Goal: Task Accomplishment & Management: Manage account settings

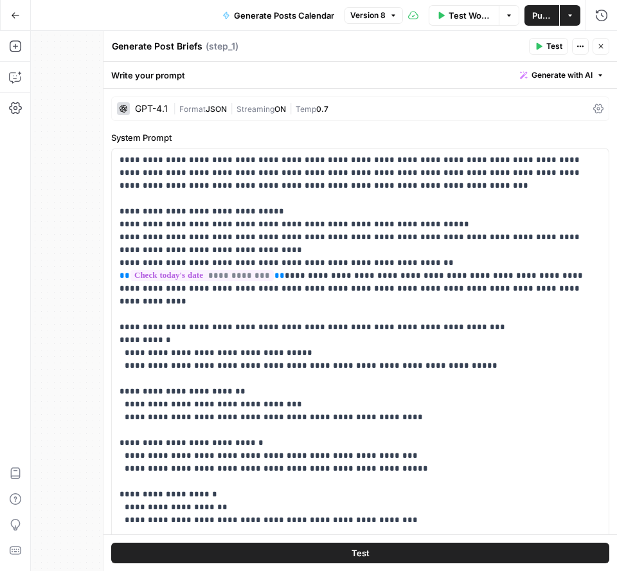
scroll to position [181, 0]
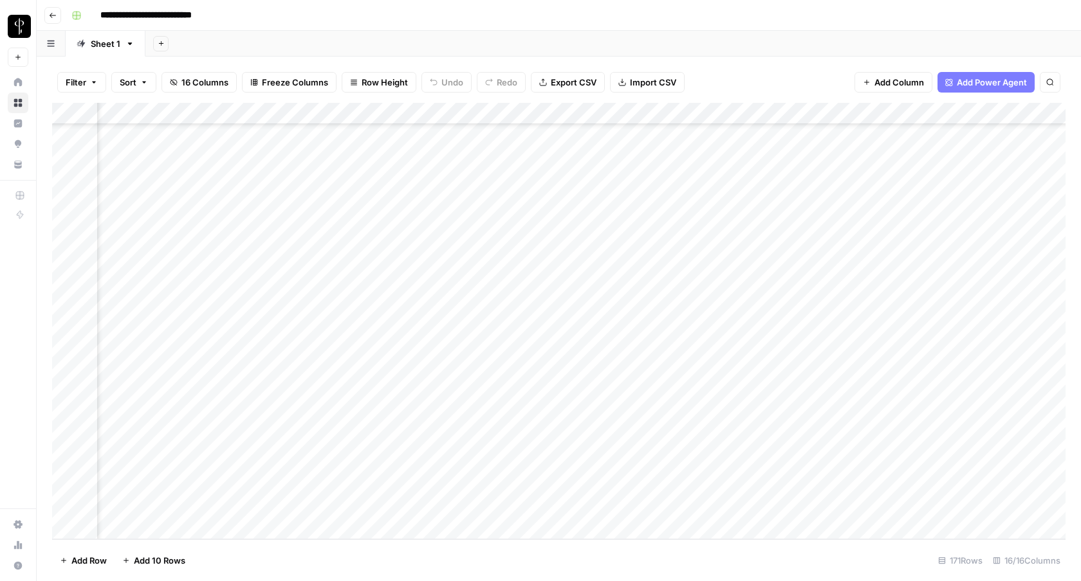
scroll to position [3345, 219]
click at [970, 221] on div "Add Column" at bounding box center [558, 321] width 1013 height 437
click at [964, 241] on div "Add Column" at bounding box center [558, 321] width 1013 height 437
click at [1015, 223] on div "Add Column" at bounding box center [558, 321] width 1013 height 437
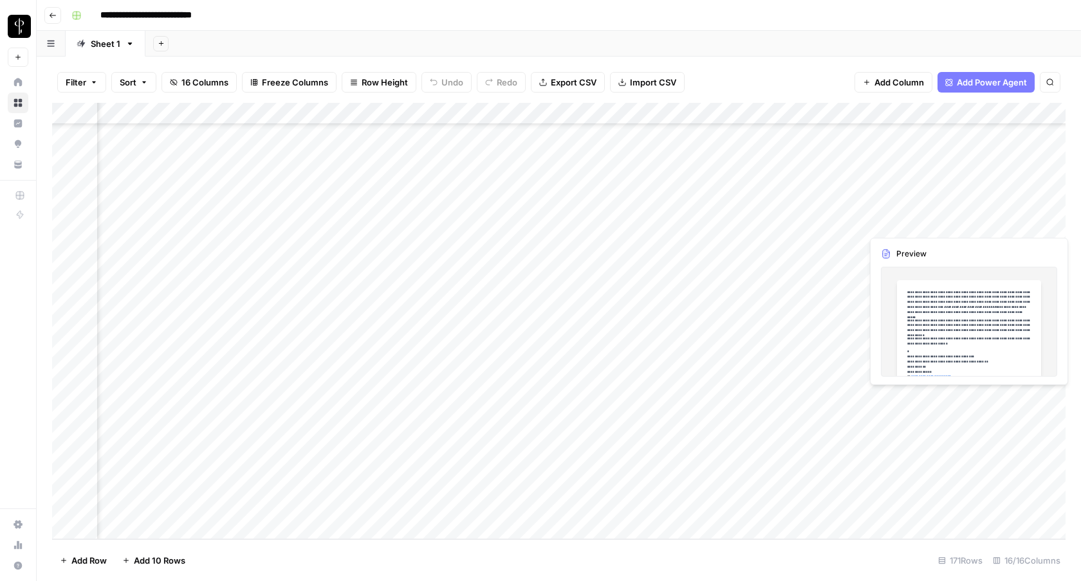
click at [1015, 223] on div "Add Column" at bounding box center [558, 321] width 1013 height 437
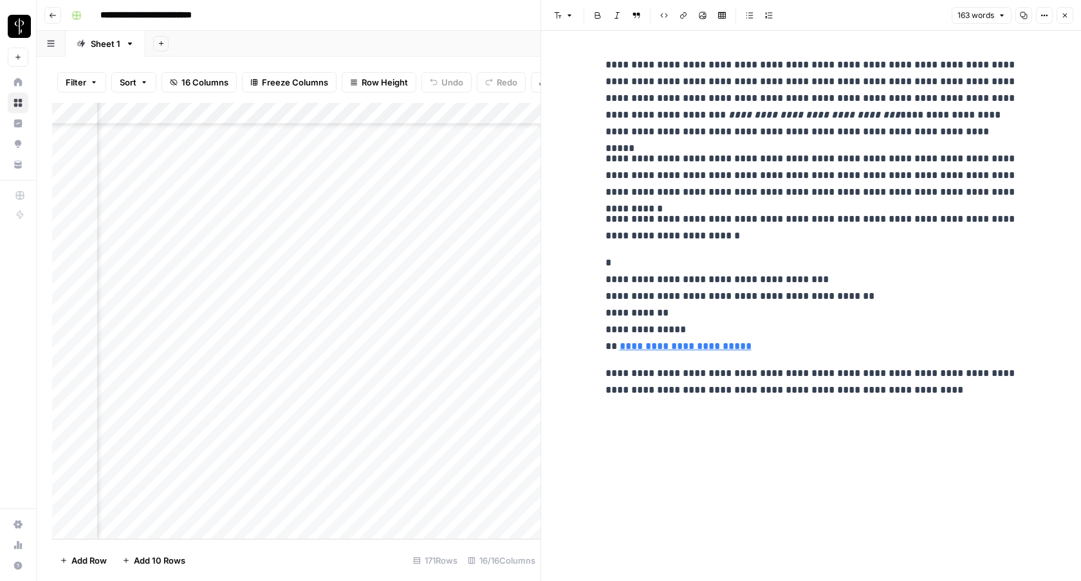
click at [1068, 21] on button "Close" at bounding box center [1064, 15] width 17 height 17
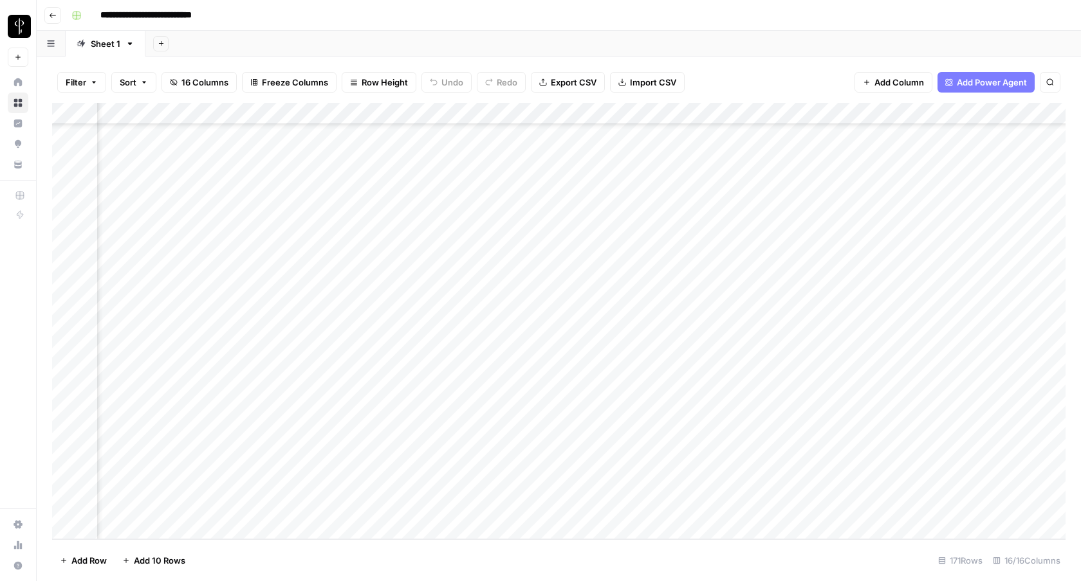
click at [336, 227] on div "Add Column" at bounding box center [558, 321] width 1013 height 437
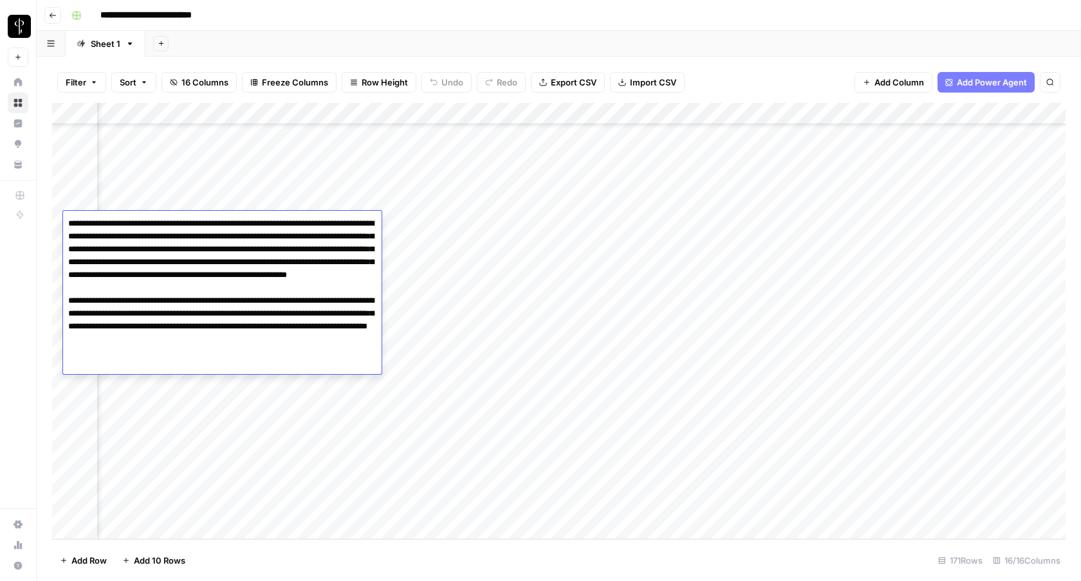
click at [801, 172] on div "Add Column" at bounding box center [558, 321] width 1013 height 437
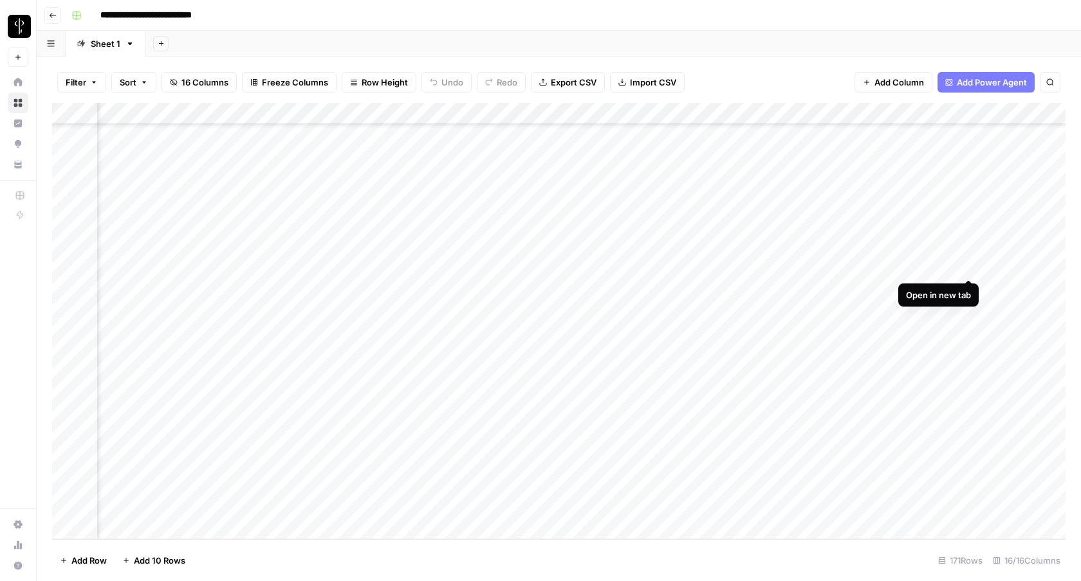
click at [967, 263] on div "Add Column" at bounding box center [558, 321] width 1013 height 437
click at [1058, 287] on div "Add Column" at bounding box center [558, 321] width 1013 height 437
click at [1059, 310] on div "Add Column" at bounding box center [558, 321] width 1013 height 437
click at [1059, 333] on div "Add Column" at bounding box center [558, 321] width 1013 height 437
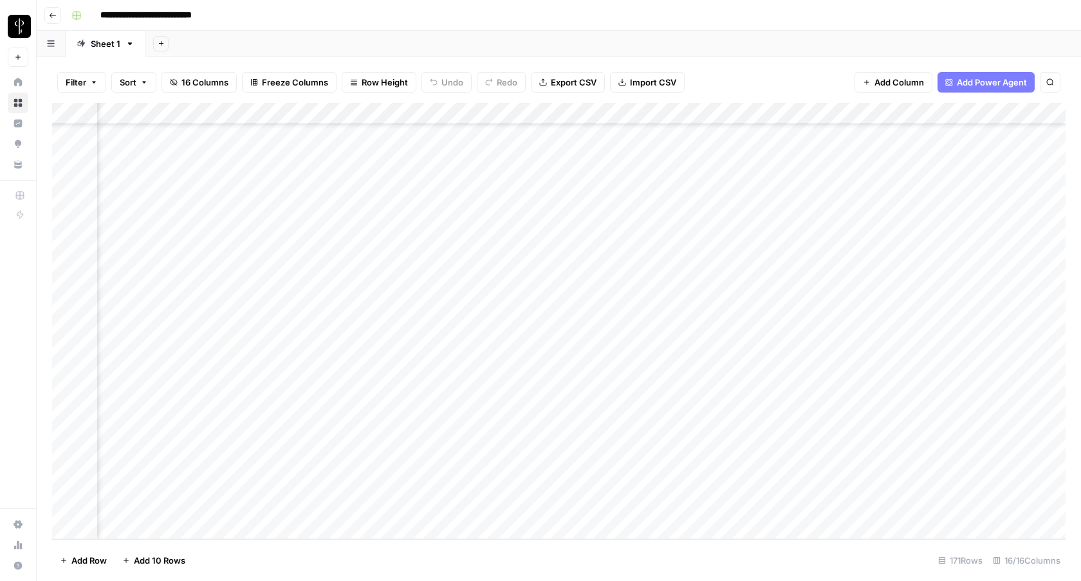
scroll to position [3345, 295]
click at [1006, 312] on div "Add Column" at bounding box center [558, 321] width 1013 height 437
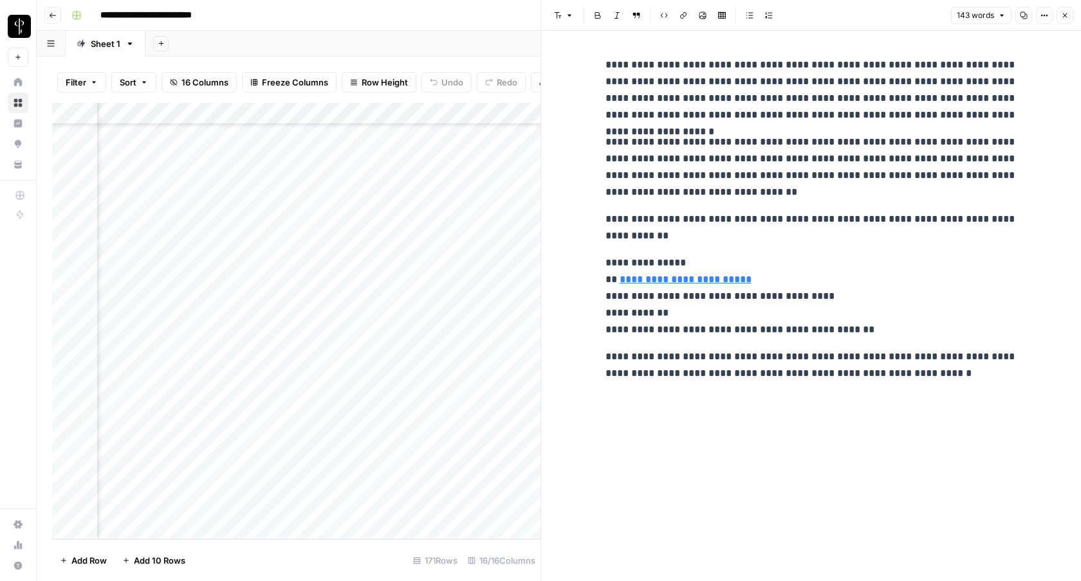
click at [1066, 17] on icon "button" at bounding box center [1065, 16] width 8 height 8
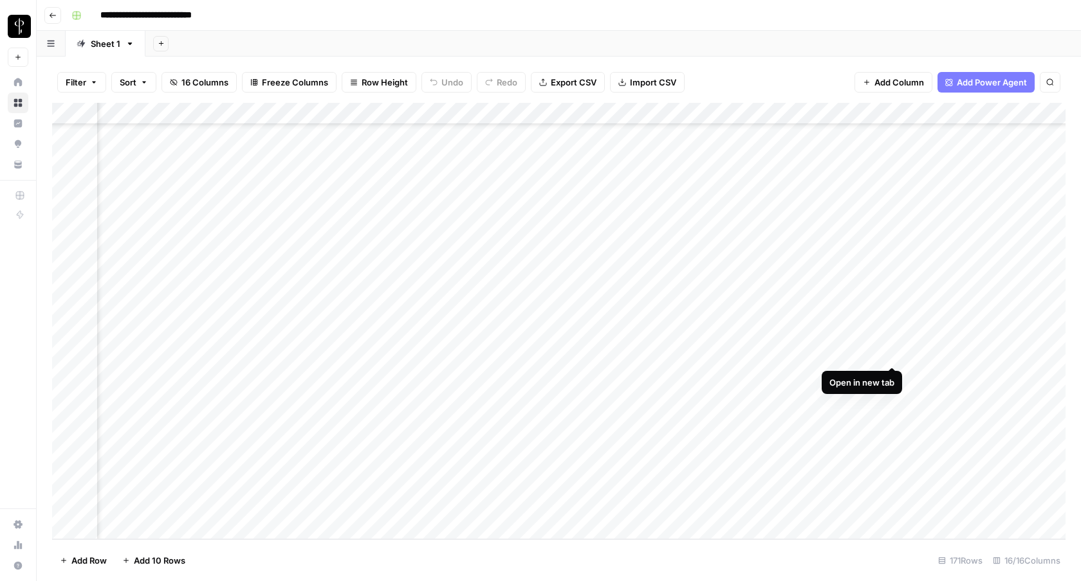
click at [895, 352] on div "Add Column" at bounding box center [558, 321] width 1013 height 437
click at [895, 379] on div "Add Column" at bounding box center [558, 321] width 1013 height 437
click at [891, 398] on div "Add Column" at bounding box center [558, 321] width 1013 height 437
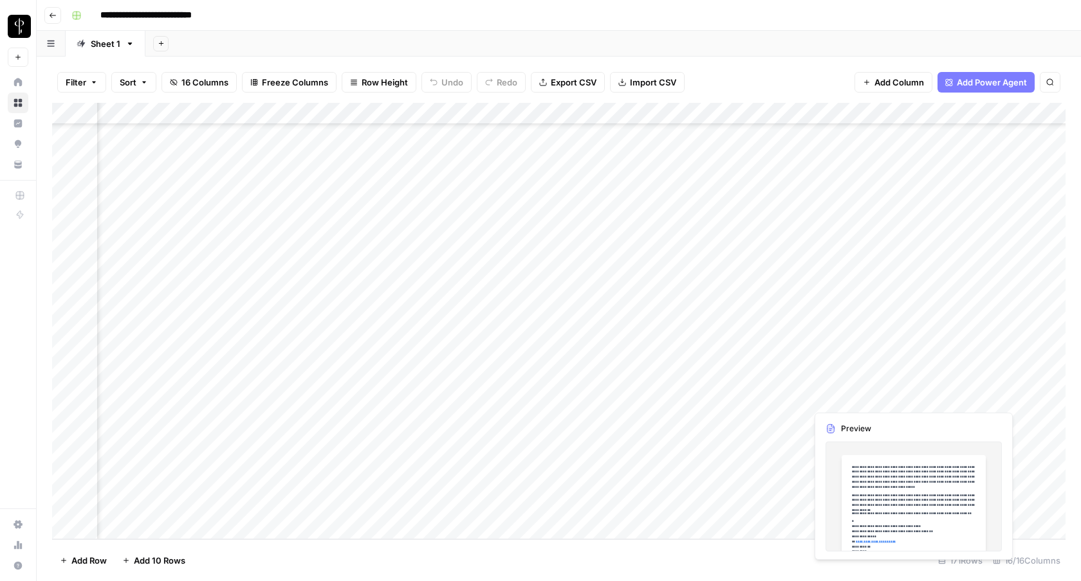
click at [1008, 396] on div "Add Column" at bounding box center [558, 321] width 1013 height 437
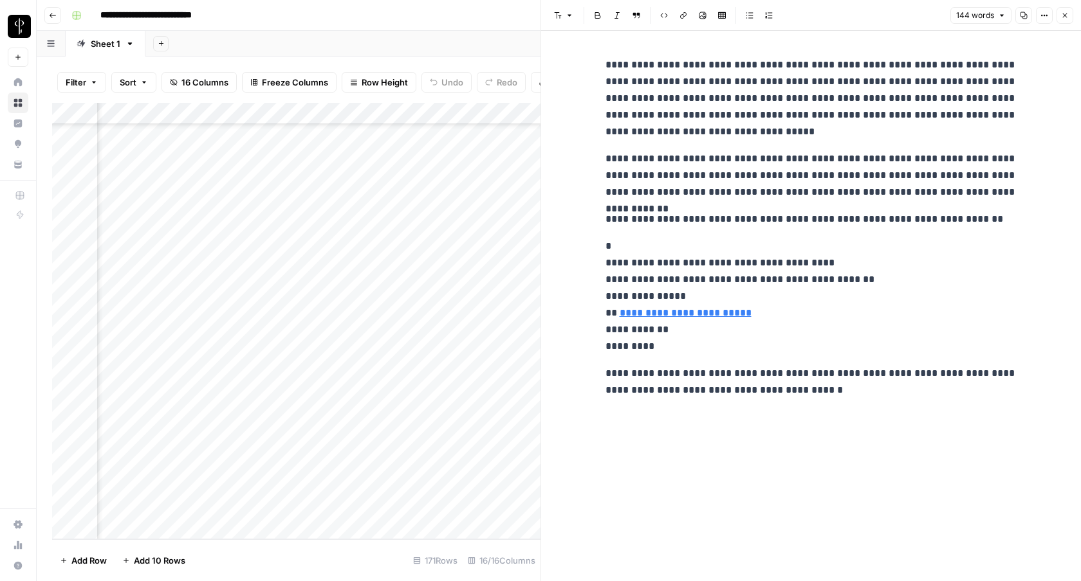
click at [1070, 17] on button "Close" at bounding box center [1064, 15] width 17 height 17
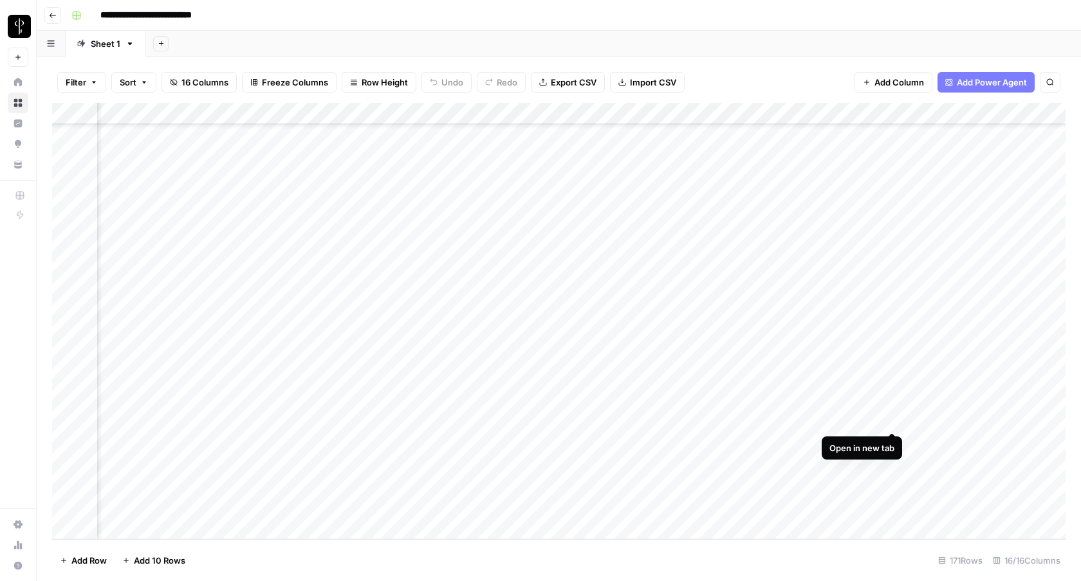
click at [891, 419] on div "Add Column" at bounding box center [558, 321] width 1013 height 437
click at [900, 443] on div "Add Column" at bounding box center [558, 321] width 1013 height 437
click at [893, 442] on div "Add Column" at bounding box center [558, 321] width 1013 height 437
click at [895, 464] on div "Add Column" at bounding box center [558, 321] width 1013 height 437
click at [893, 484] on div "Add Column" at bounding box center [558, 321] width 1013 height 437
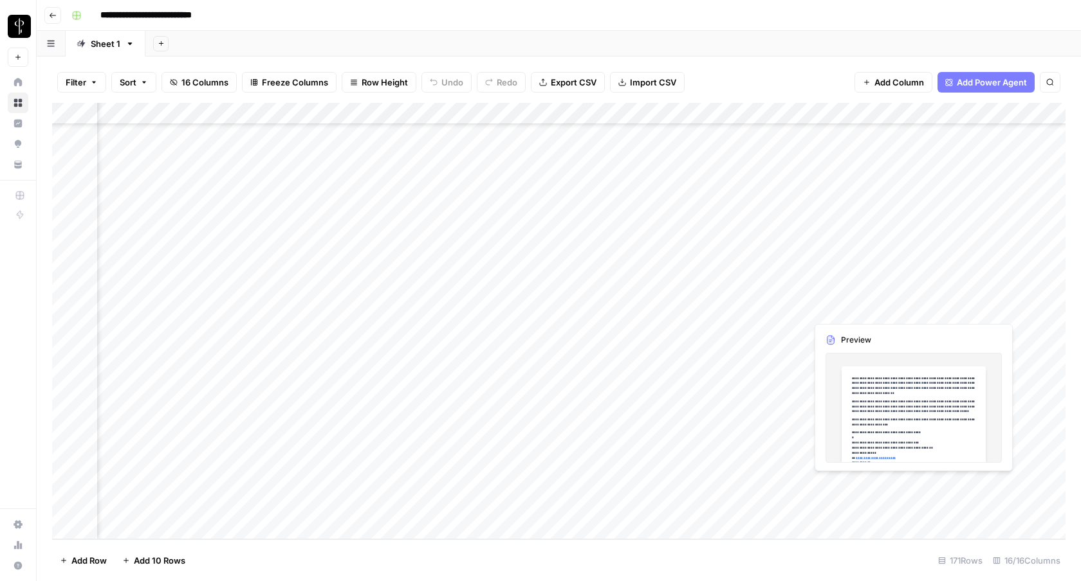
click at [962, 484] on div "Add Column" at bounding box center [558, 321] width 1013 height 437
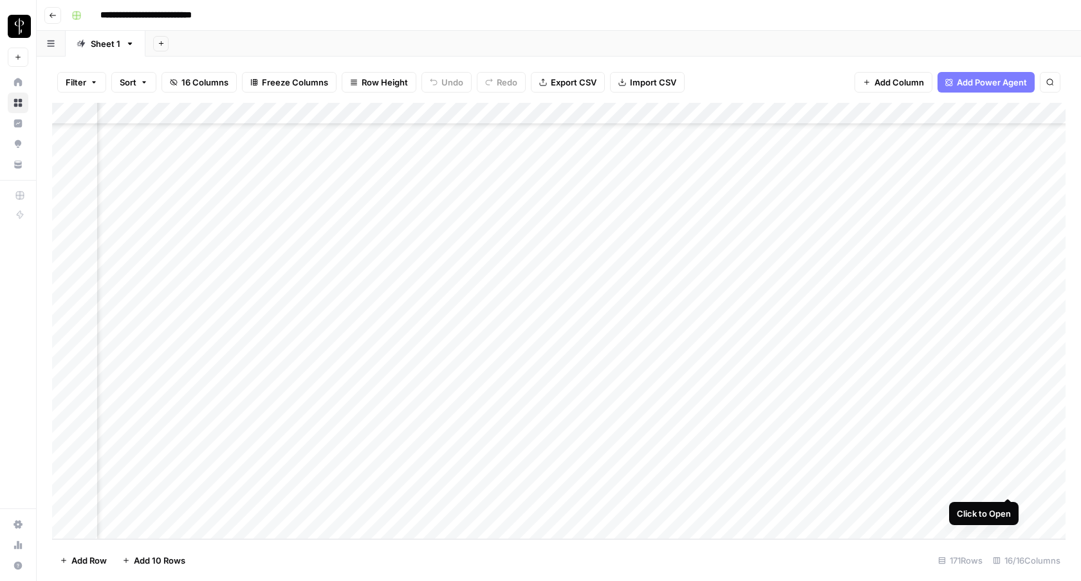
click at [1008, 487] on div "Add Column" at bounding box center [558, 321] width 1013 height 437
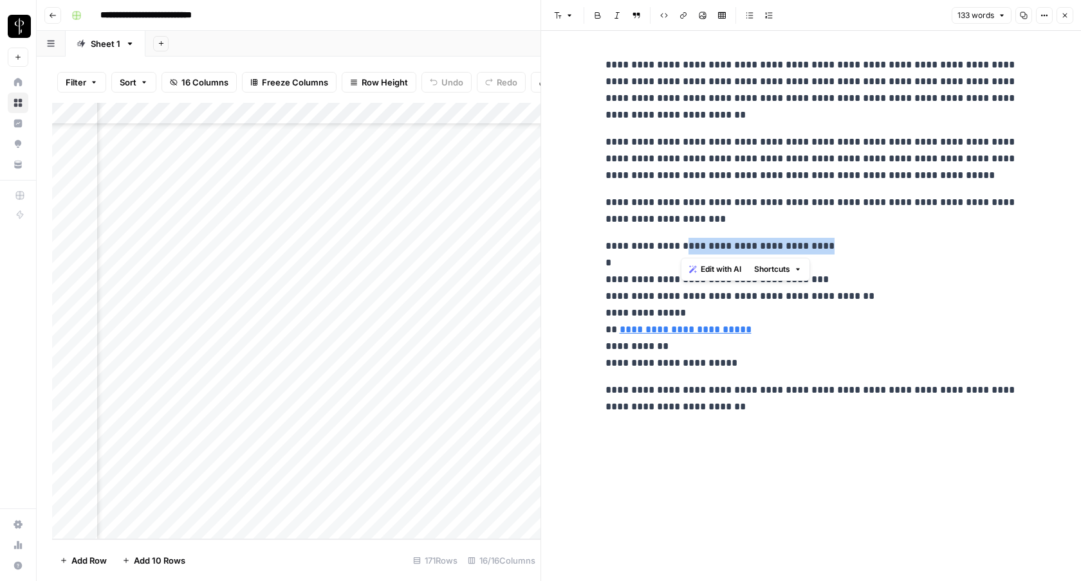
drag, startPoint x: 824, startPoint y: 246, endPoint x: 681, endPoint y: 244, distance: 142.8
click at [681, 244] on p "**********" at bounding box center [811, 305] width 412 height 134
copy p "**********"
click at [1067, 12] on icon "button" at bounding box center [1065, 16] width 8 height 8
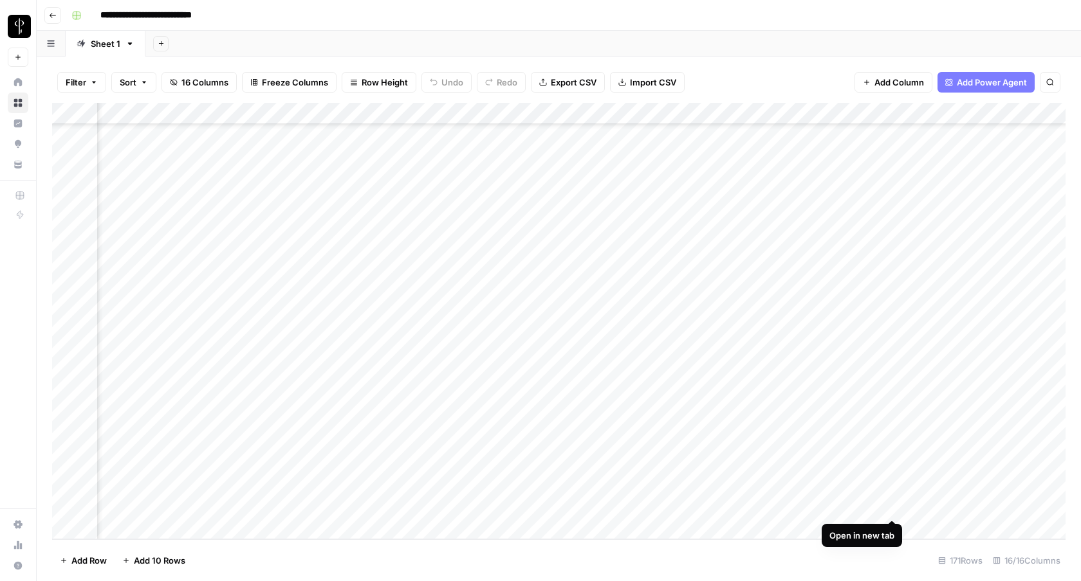
click at [890, 507] on div "Add Column" at bounding box center [558, 321] width 1013 height 437
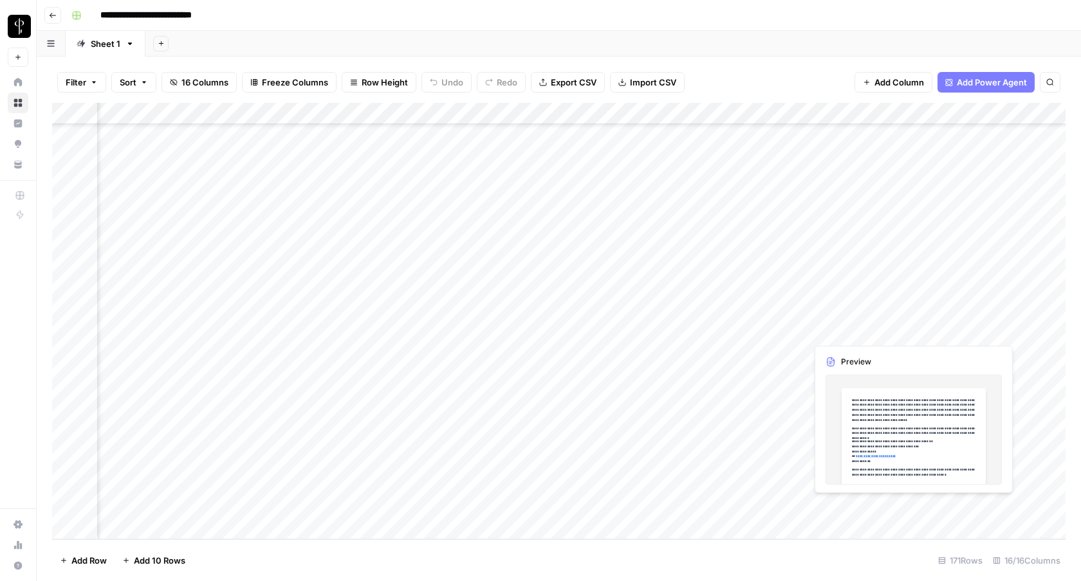
click at [960, 509] on div "Add Column" at bounding box center [558, 321] width 1013 height 437
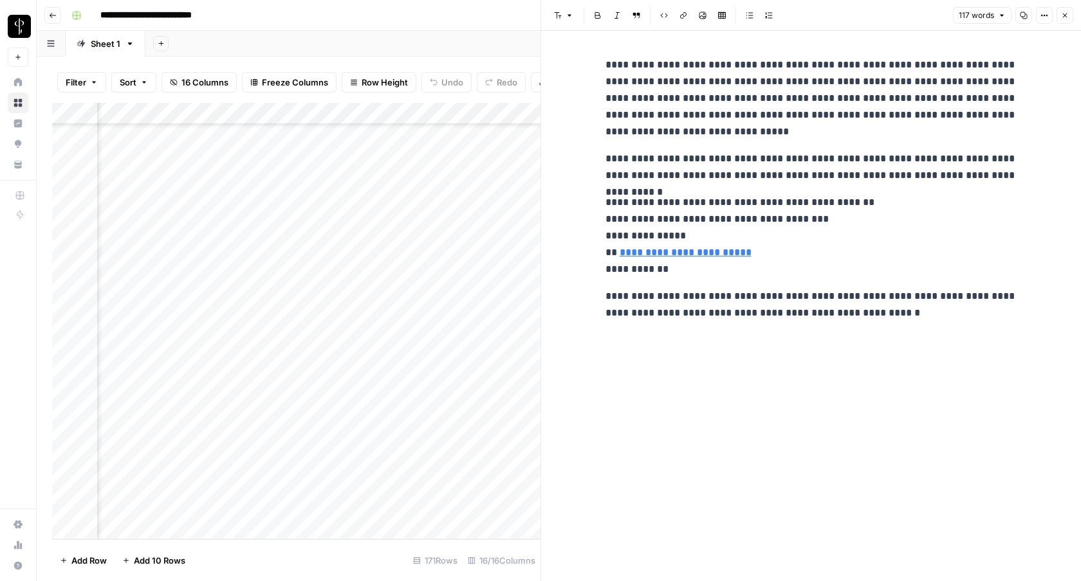
click at [1063, 21] on button "Close" at bounding box center [1064, 15] width 17 height 17
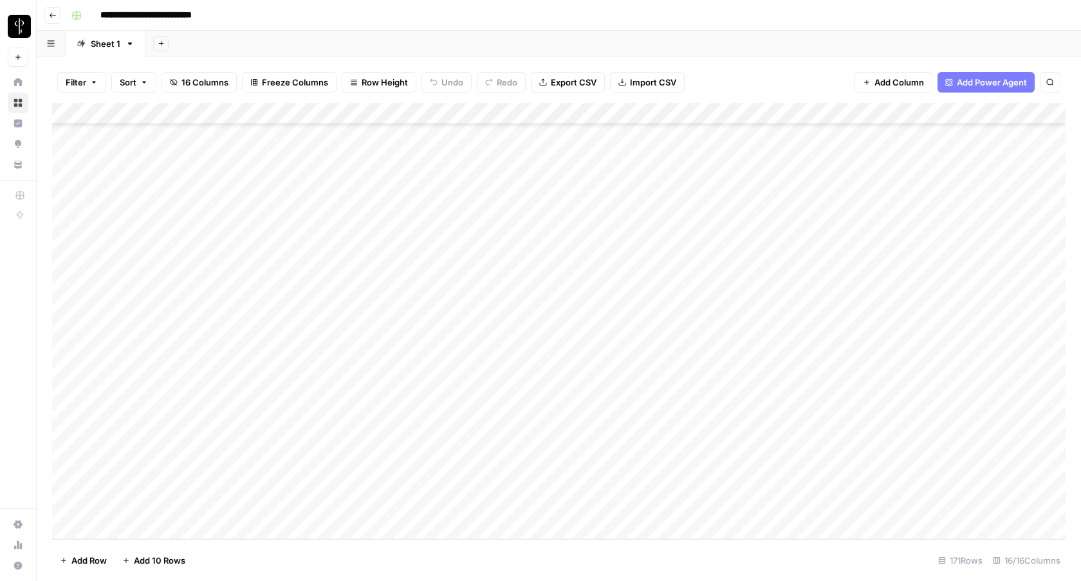
scroll to position [3345, 0]
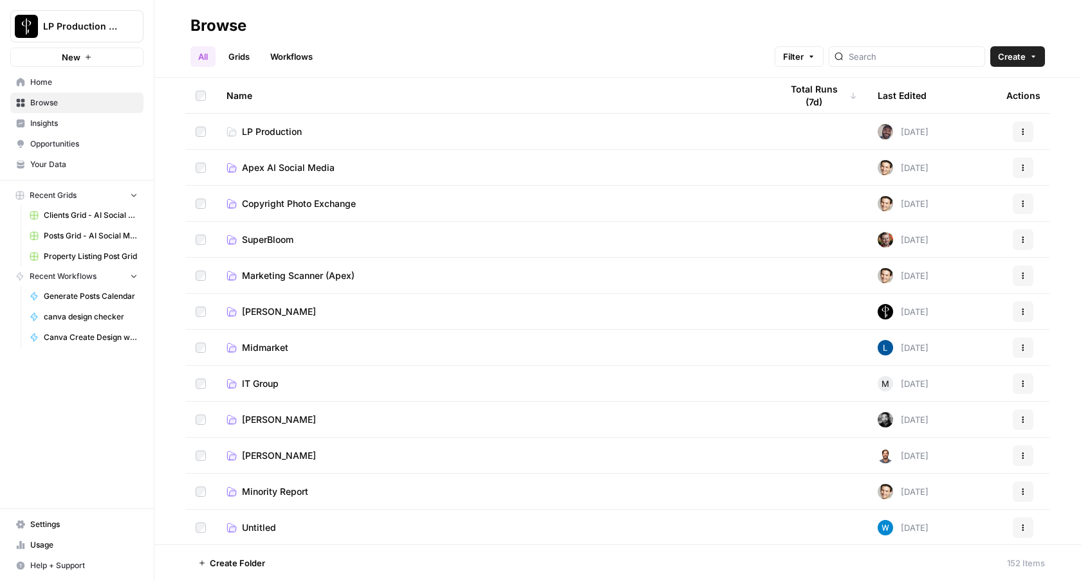
click at [300, 165] on span "Apex AI Social Media" at bounding box center [288, 167] width 93 height 13
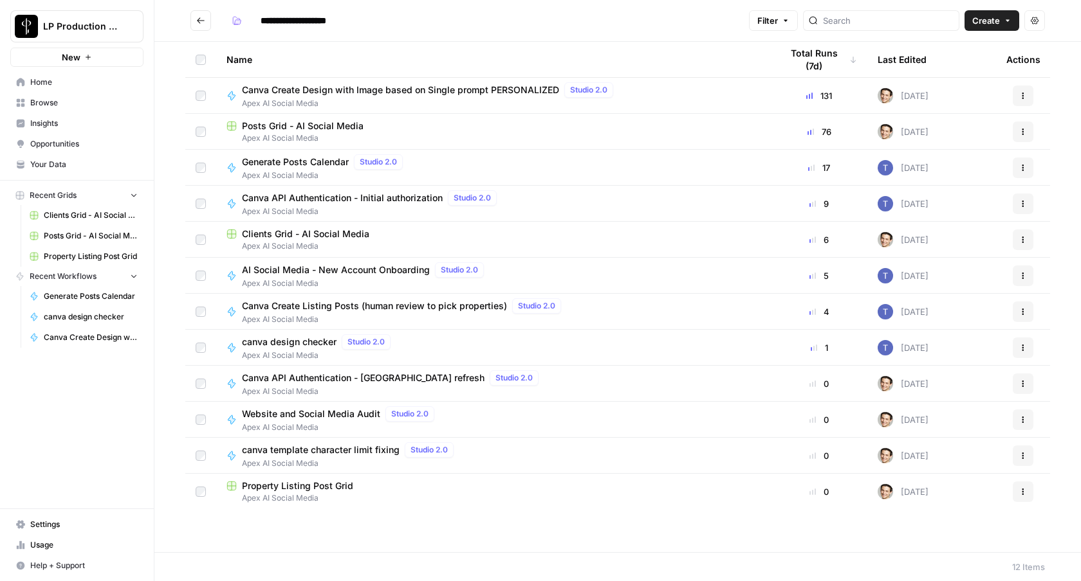
click at [299, 235] on span "Clients Grid - AI Social Media" at bounding box center [305, 234] width 127 height 13
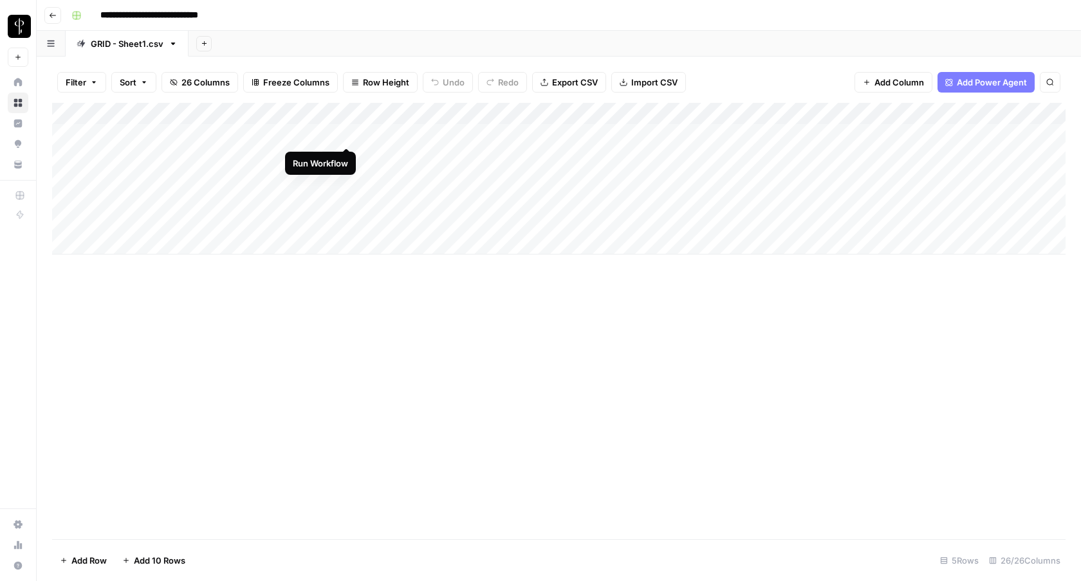
click at [347, 137] on div "Add Column" at bounding box center [558, 179] width 1013 height 152
click at [690, 134] on div "Add Column" at bounding box center [558, 179] width 1013 height 152
click at [653, 131] on div "Add Column" at bounding box center [558, 179] width 1013 height 152
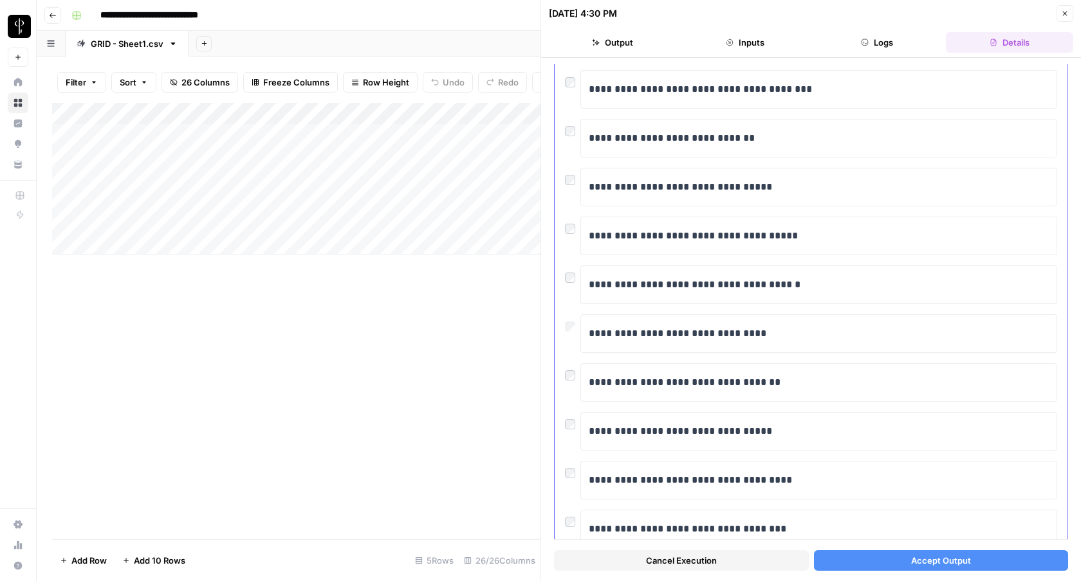
scroll to position [626, 0]
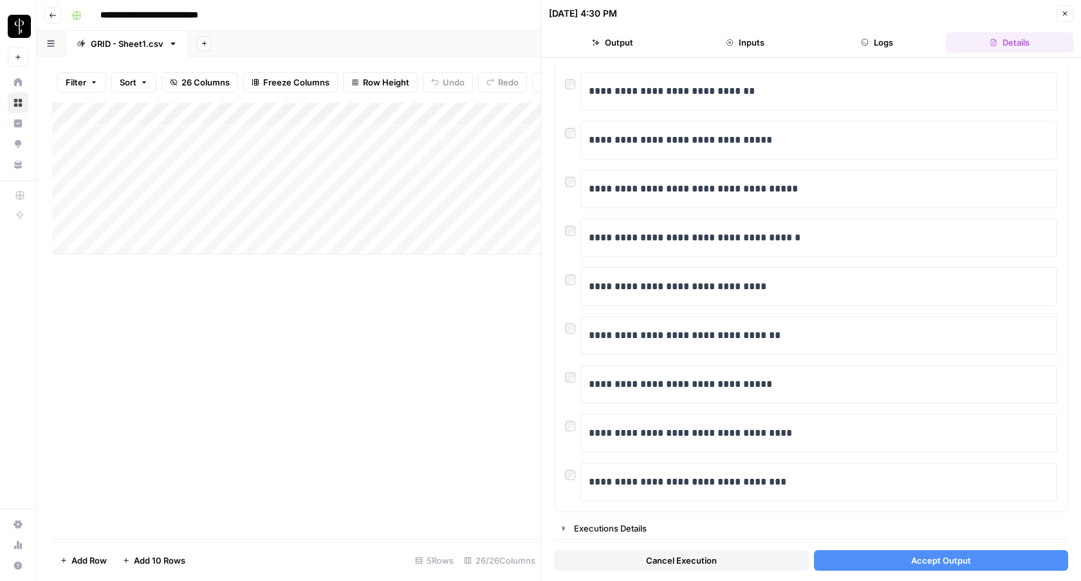
click at [857, 555] on button "Accept Output" at bounding box center [941, 561] width 255 height 21
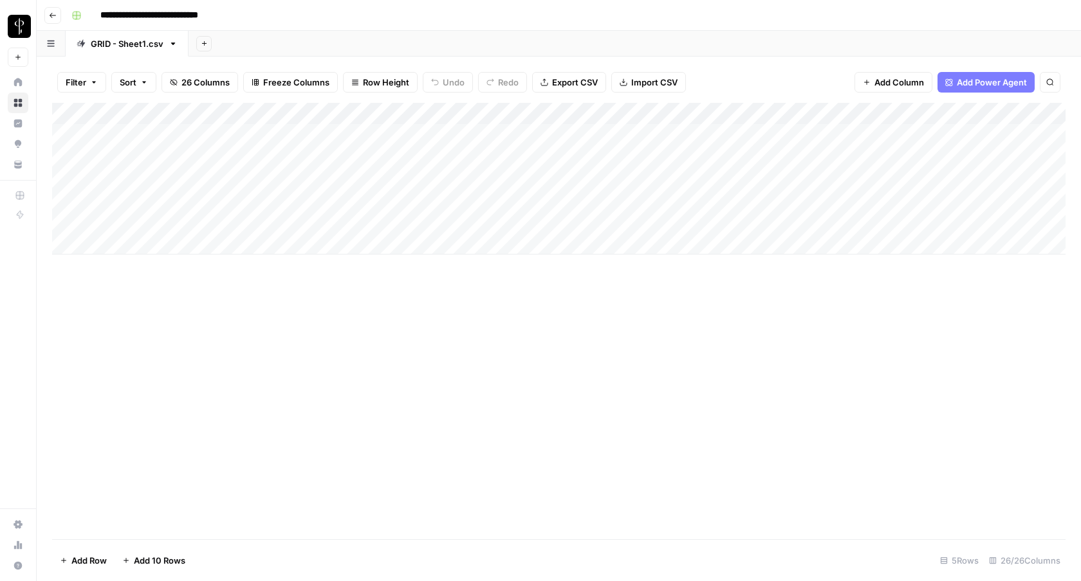
click at [637, 132] on div "Add Column" at bounding box center [558, 179] width 1013 height 152
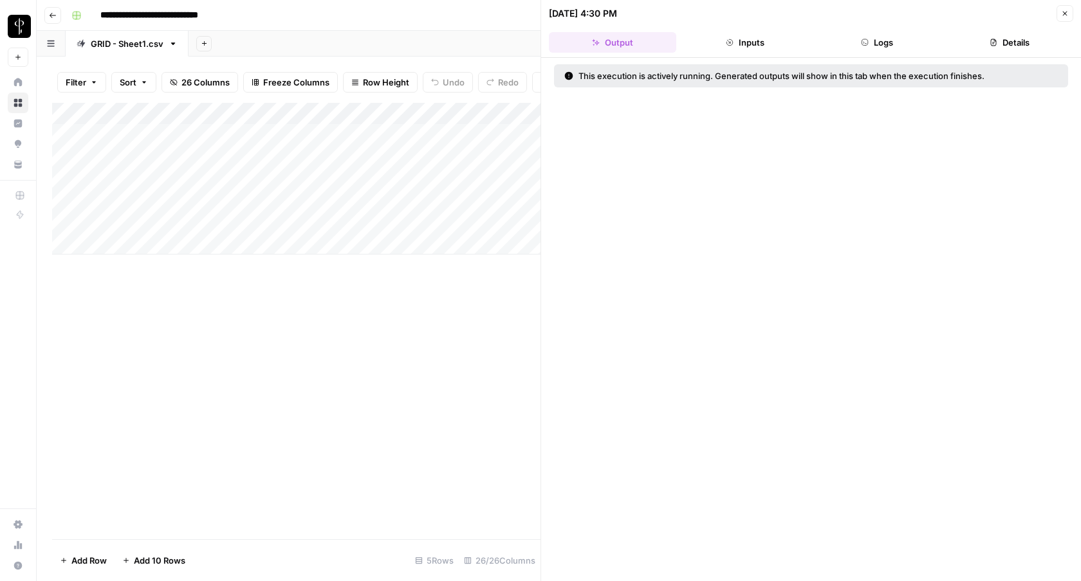
click at [865, 34] on button "Logs" at bounding box center [877, 42] width 127 height 21
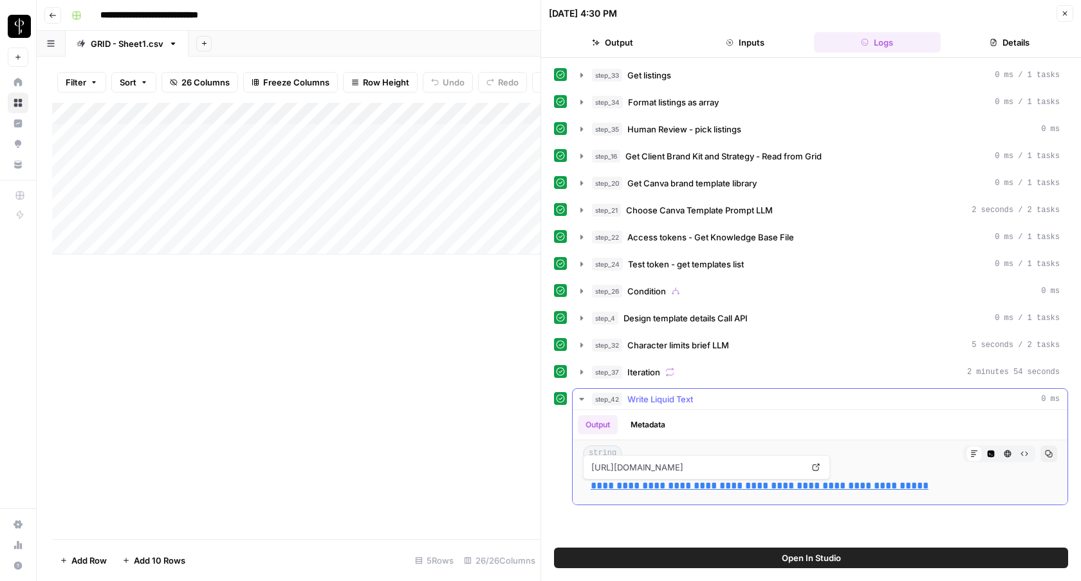
click at [856, 484] on link "**********" at bounding box center [759, 486] width 338 height 10
click at [1072, 12] on button "Close" at bounding box center [1064, 13] width 17 height 17
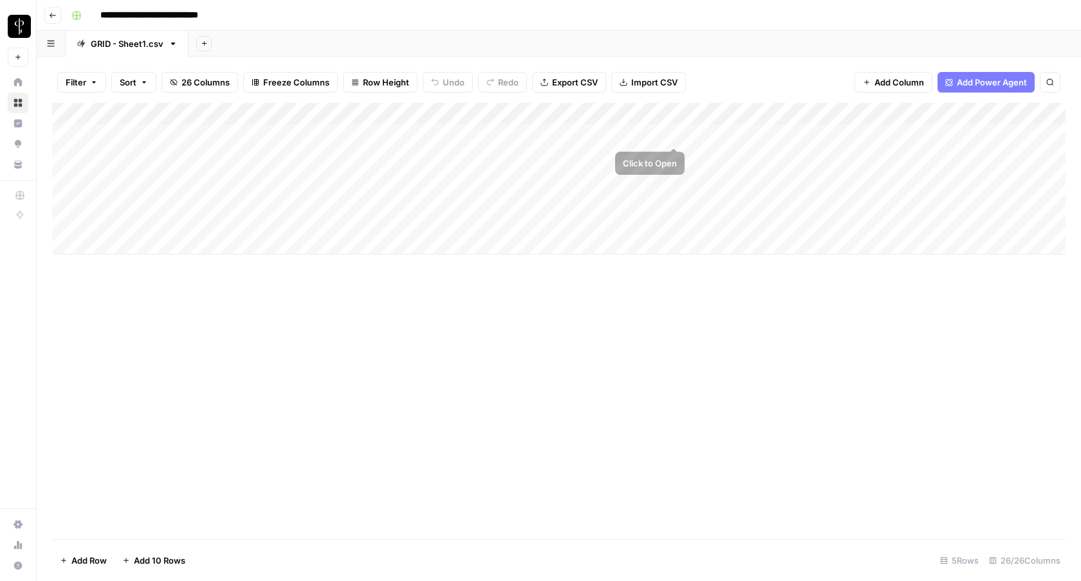
click at [646, 134] on div "Add Column" at bounding box center [558, 179] width 1013 height 152
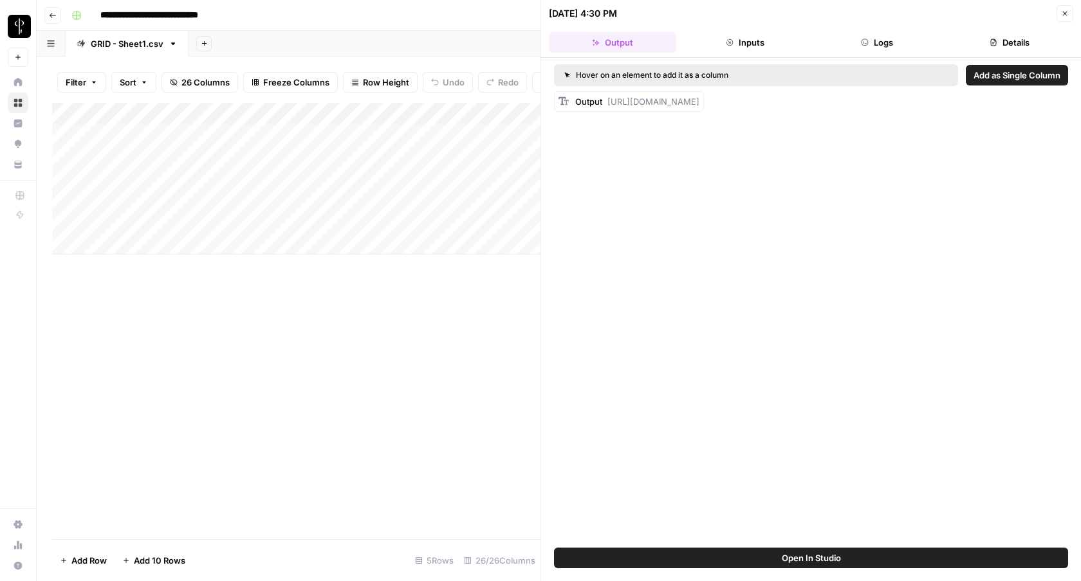
click at [1066, 15] on icon "button" at bounding box center [1065, 14] width 5 height 5
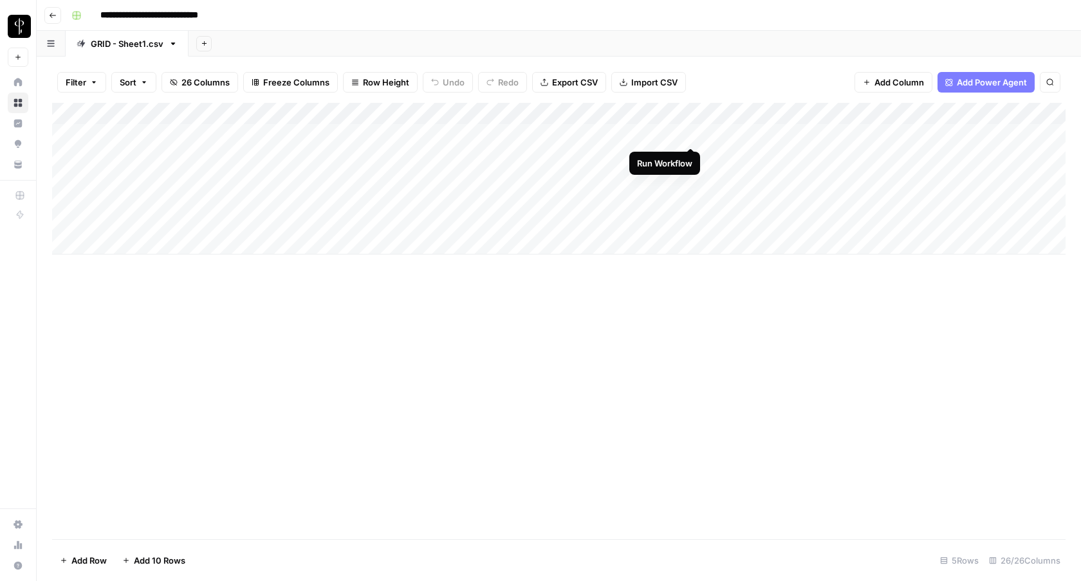
click at [691, 134] on div "Add Column" at bounding box center [558, 179] width 1013 height 152
click at [662, 138] on div "Add Column" at bounding box center [558, 179] width 1013 height 152
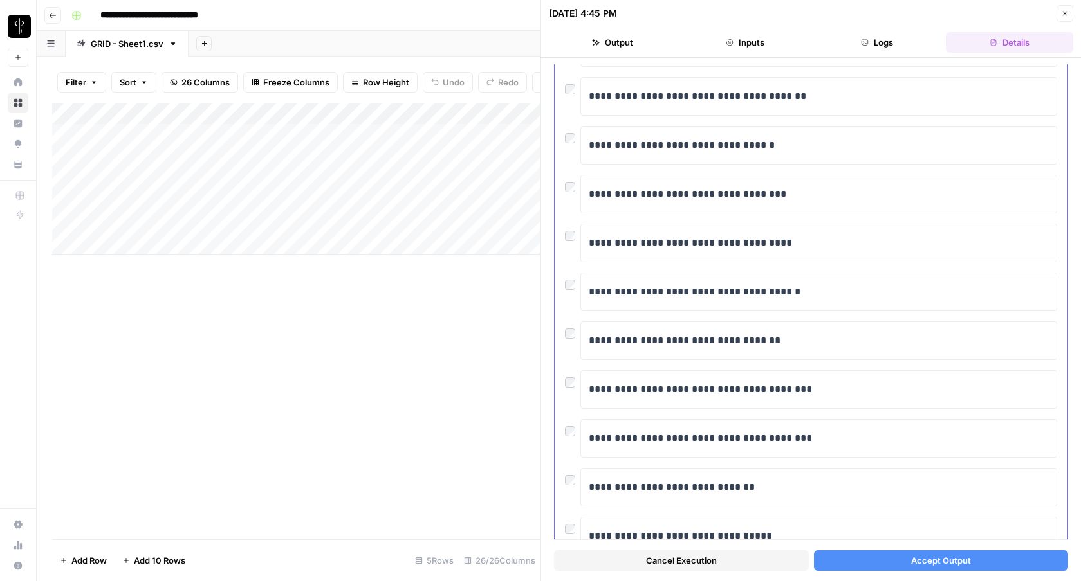
scroll to position [626, 0]
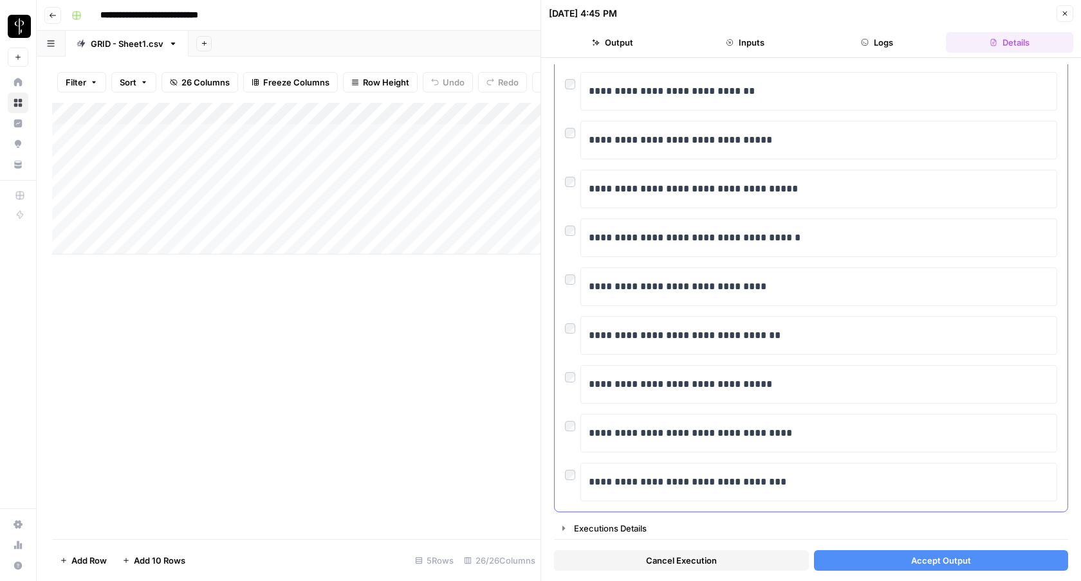
click at [574, 275] on div at bounding box center [572, 277] width 15 height 18
click at [564, 277] on div "**********" at bounding box center [810, 0] width 513 height 1024
click at [890, 559] on button "Accept Output" at bounding box center [941, 561] width 255 height 21
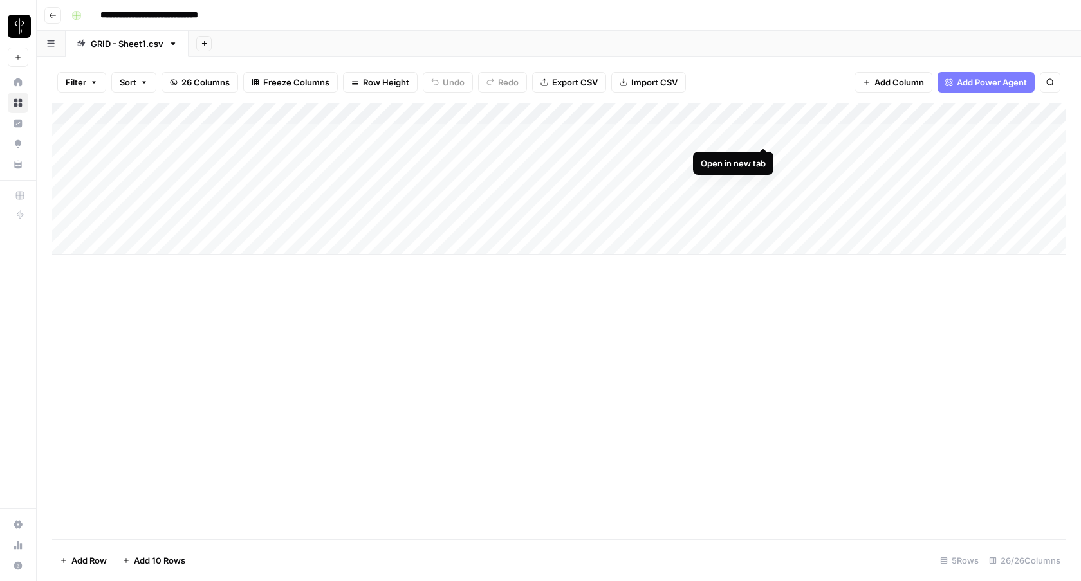
click at [760, 131] on div "Add Column" at bounding box center [558, 179] width 1013 height 152
click at [69, 242] on div "Add Column" at bounding box center [558, 321] width 1013 height 437
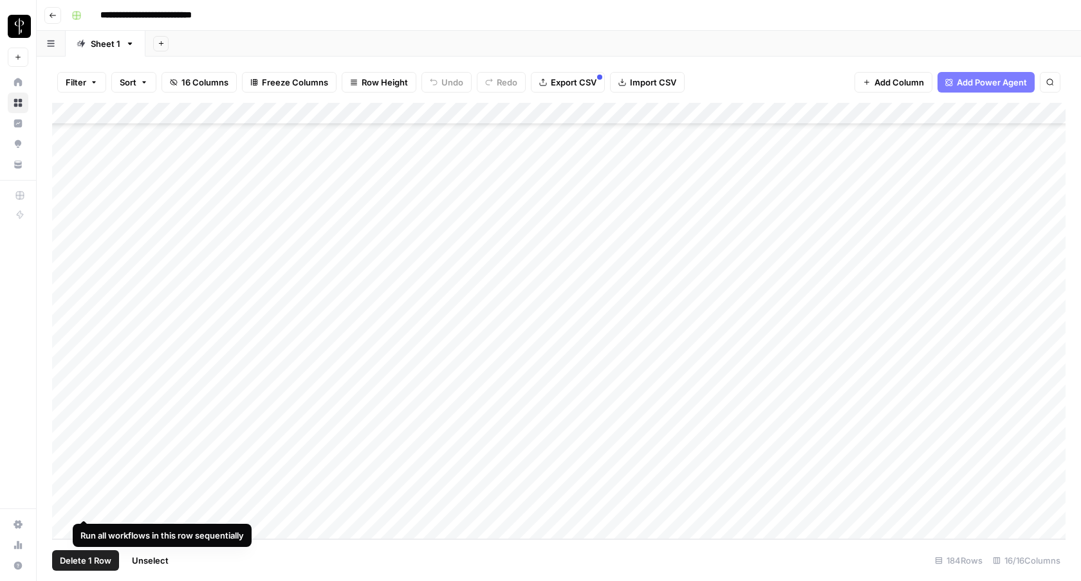
click at [64, 506] on div "Add Column" at bounding box center [558, 321] width 1013 height 437
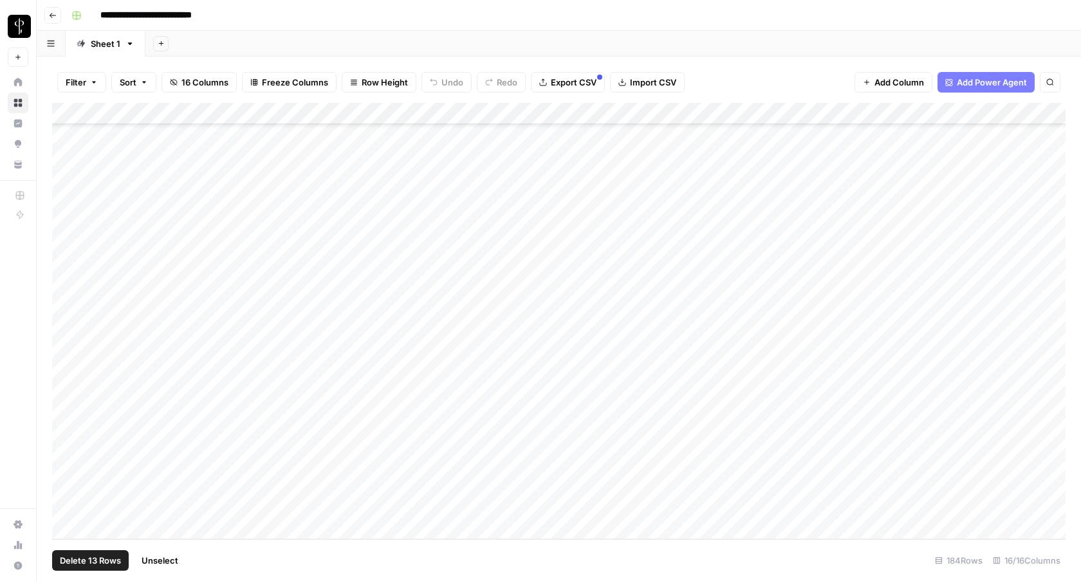
click at [904, 116] on div "Add Column" at bounding box center [558, 321] width 1013 height 437
click at [955, 195] on span "Selected Rows (13)" at bounding box center [946, 189] width 81 height 13
click at [163, 556] on span "Unselect" at bounding box center [160, 560] width 37 height 13
click at [68, 219] on div "Add Column" at bounding box center [558, 321] width 1013 height 437
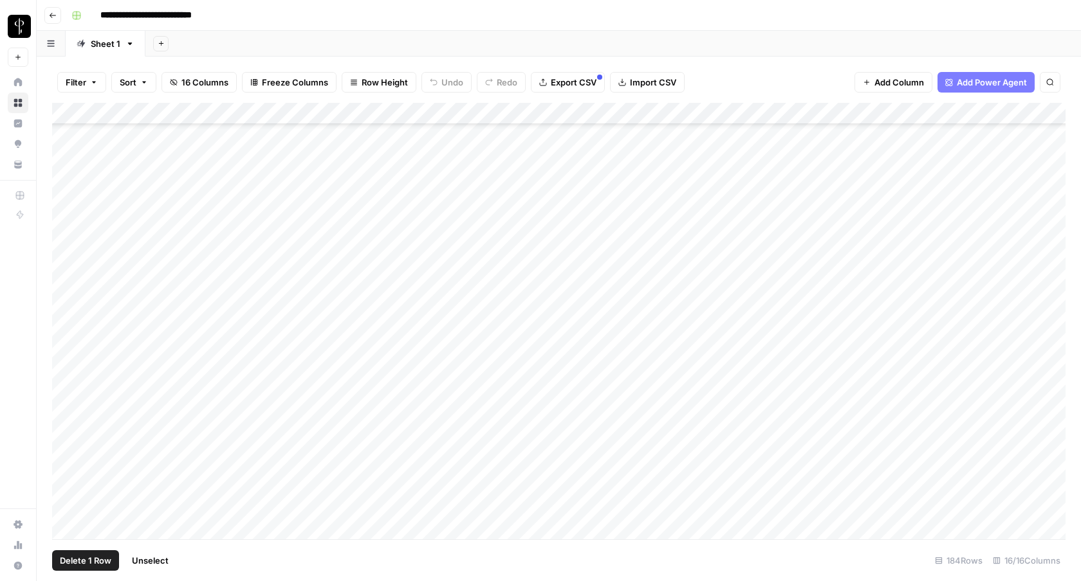
click at [66, 193] on div "Add Column" at bounding box center [558, 321] width 1013 height 437
click at [93, 560] on span "Delete 14 Rows" at bounding box center [91, 560] width 62 height 13
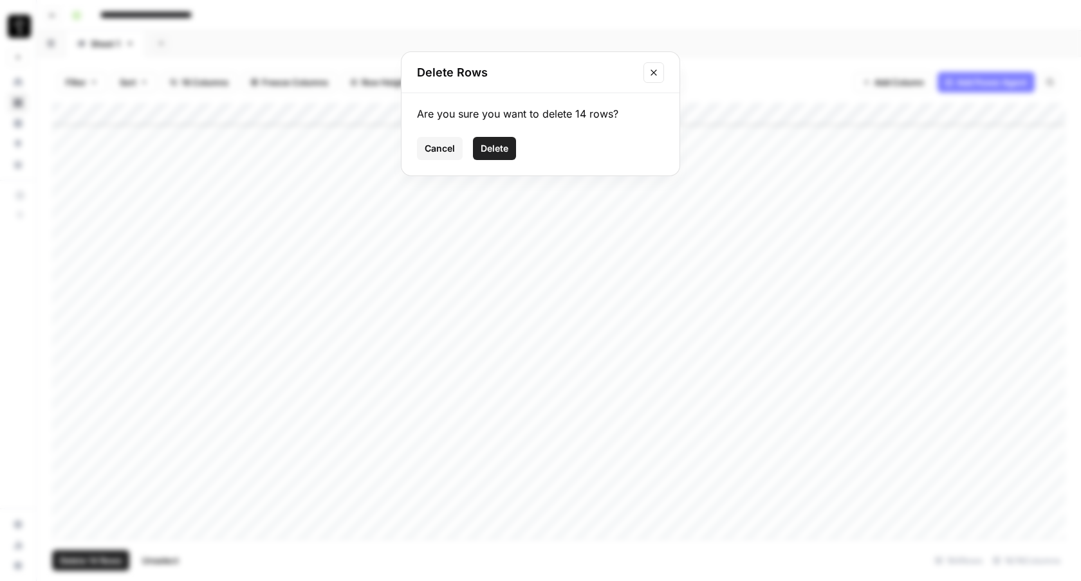
click at [514, 143] on button "Delete" at bounding box center [494, 148] width 43 height 23
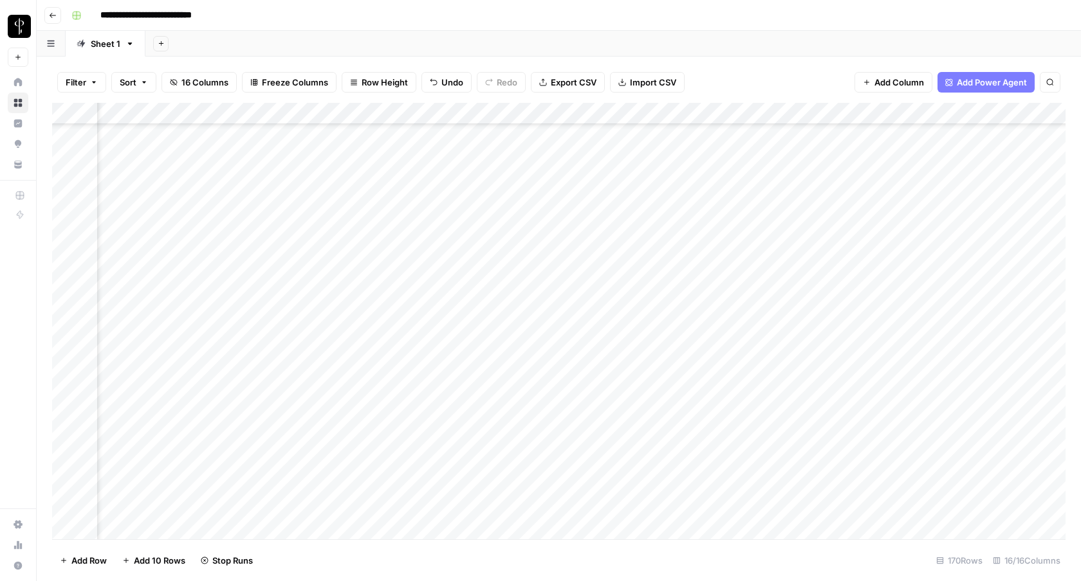
scroll to position [3015, 459]
click at [938, 333] on div "Add Column" at bounding box center [558, 321] width 1013 height 437
click at [943, 305] on div "Add Column" at bounding box center [558, 321] width 1013 height 437
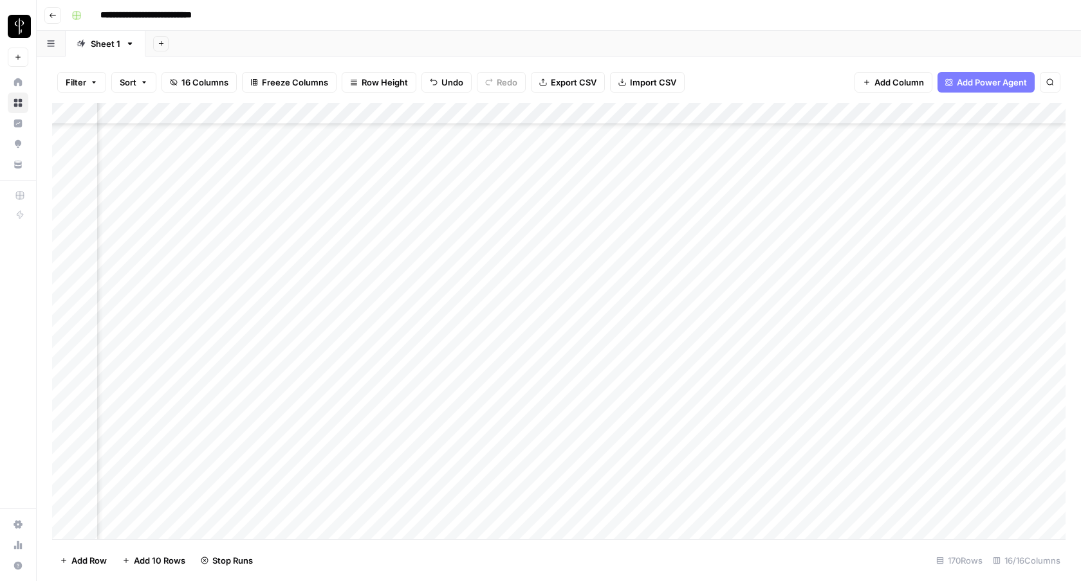
click at [844, 241] on div "Add Column" at bounding box center [558, 321] width 1013 height 437
click at [849, 268] on div "Add Column" at bounding box center [558, 321] width 1013 height 437
click at [837, 305] on div "Add Column" at bounding box center [558, 321] width 1013 height 437
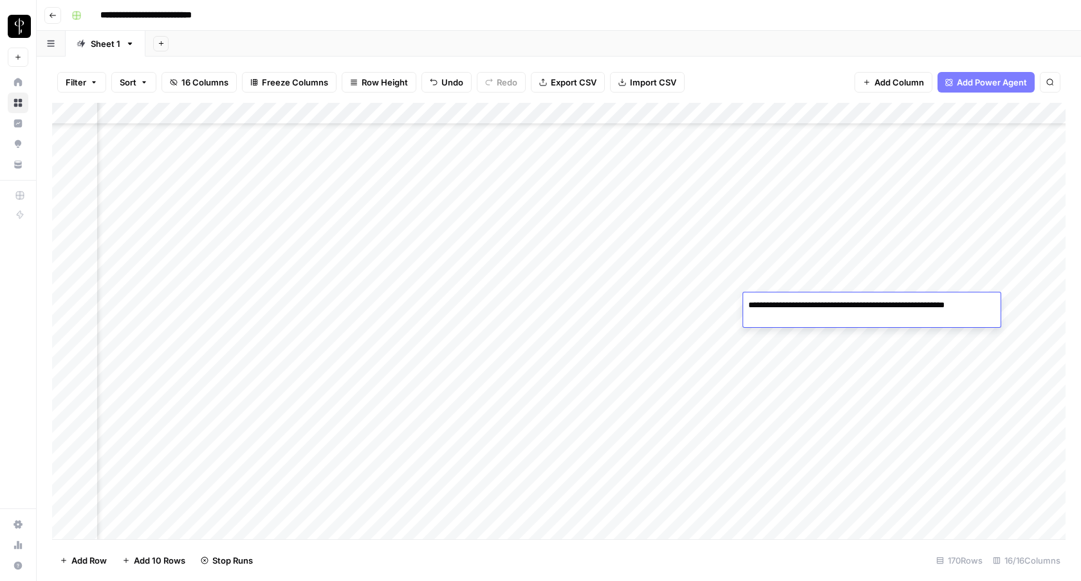
click at [833, 343] on div "Add Column" at bounding box center [558, 321] width 1013 height 437
click at [836, 307] on div "Add Column" at bounding box center [558, 321] width 1013 height 437
click at [815, 444] on div "Add Column" at bounding box center [558, 321] width 1013 height 437
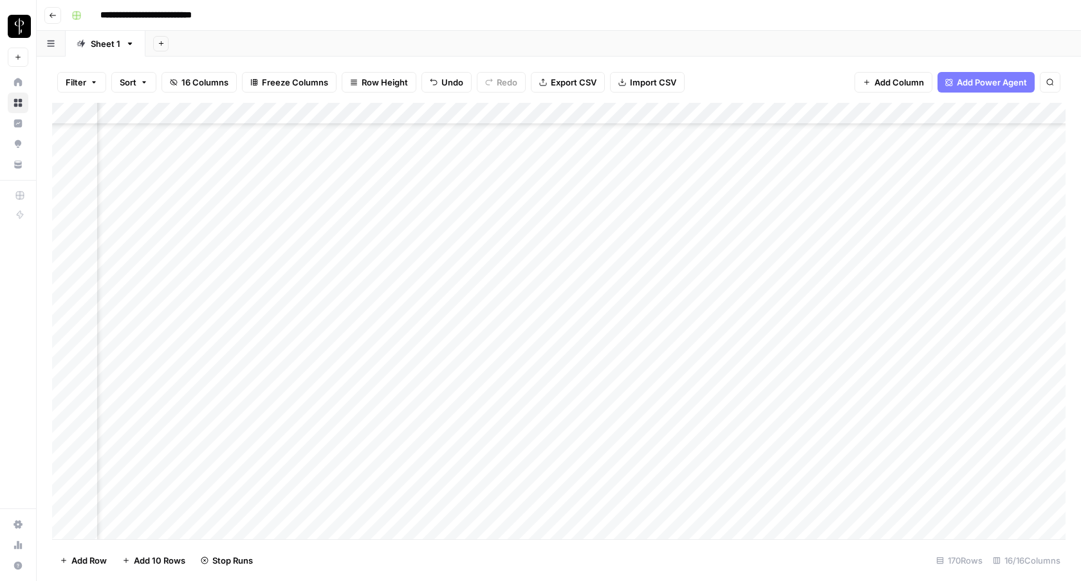
click at [815, 444] on div "Add Column" at bounding box center [558, 321] width 1013 height 437
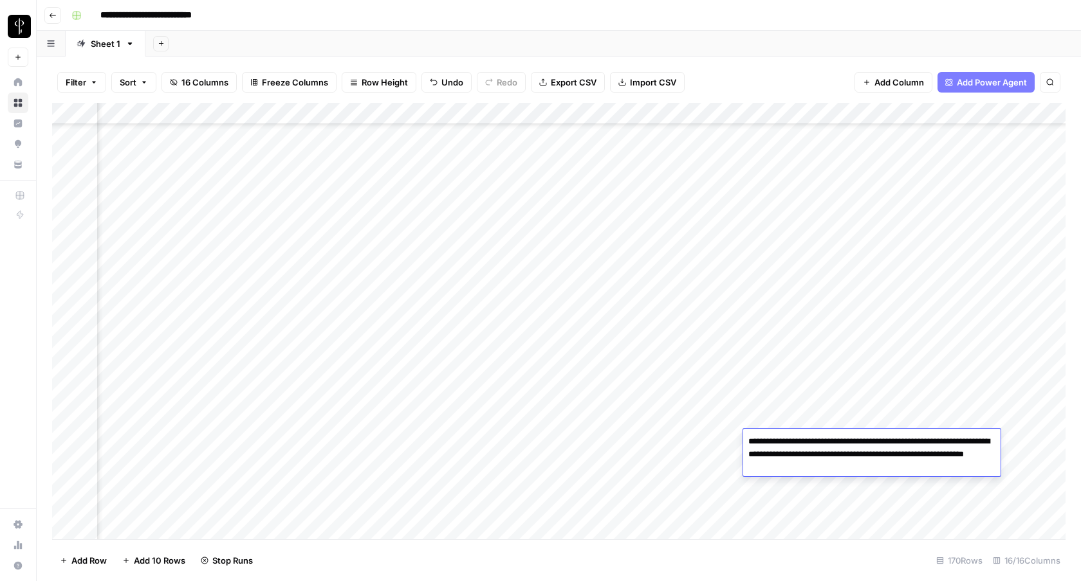
click at [827, 387] on div "Add Column" at bounding box center [558, 321] width 1013 height 437
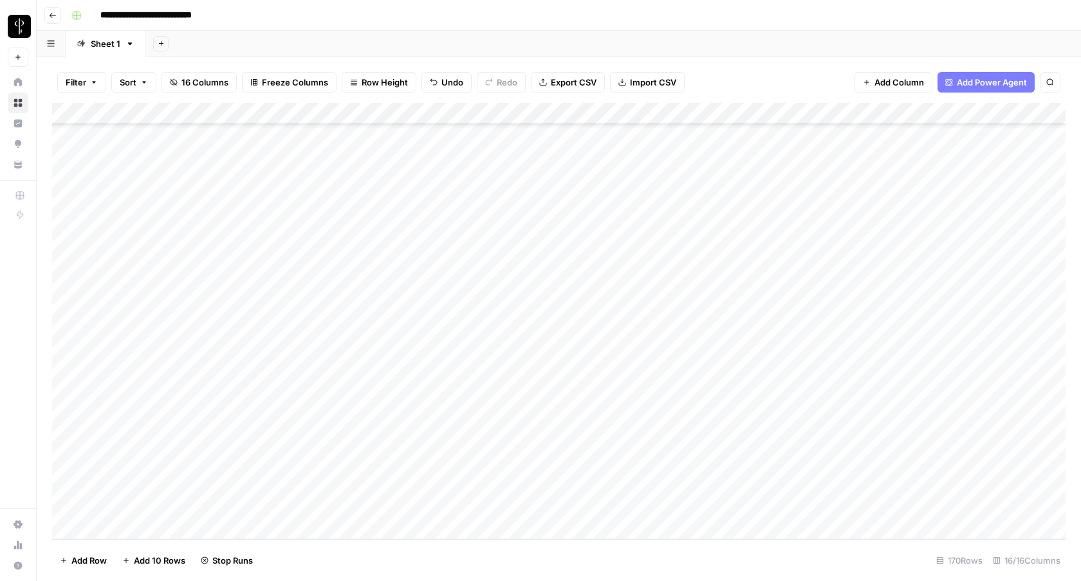
scroll to position [3323, 0]
click at [67, 244] on div "Add Column" at bounding box center [558, 321] width 1013 height 437
click at [64, 503] on div "Add Column" at bounding box center [558, 321] width 1013 height 437
click at [904, 114] on div "Add Column" at bounding box center [558, 321] width 1013 height 437
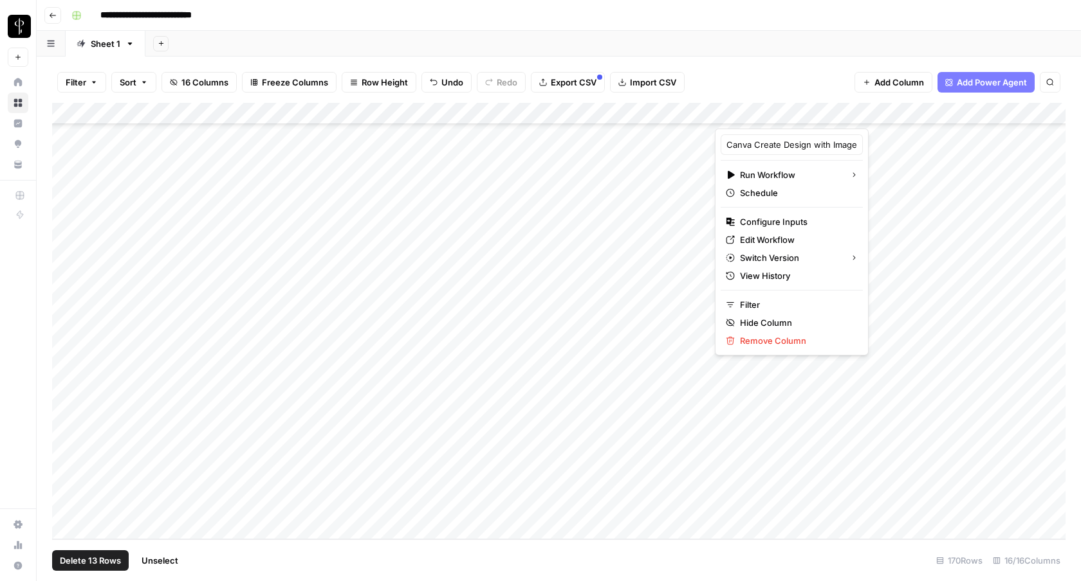
click at [900, 115] on div at bounding box center [814, 116] width 198 height 26
click at [899, 111] on div at bounding box center [814, 116] width 198 height 26
click at [827, 74] on div "Filter Sort 16 Columns Freeze Columns Row Height Undo Redo Export CSV Import CS…" at bounding box center [558, 82] width 1013 height 41
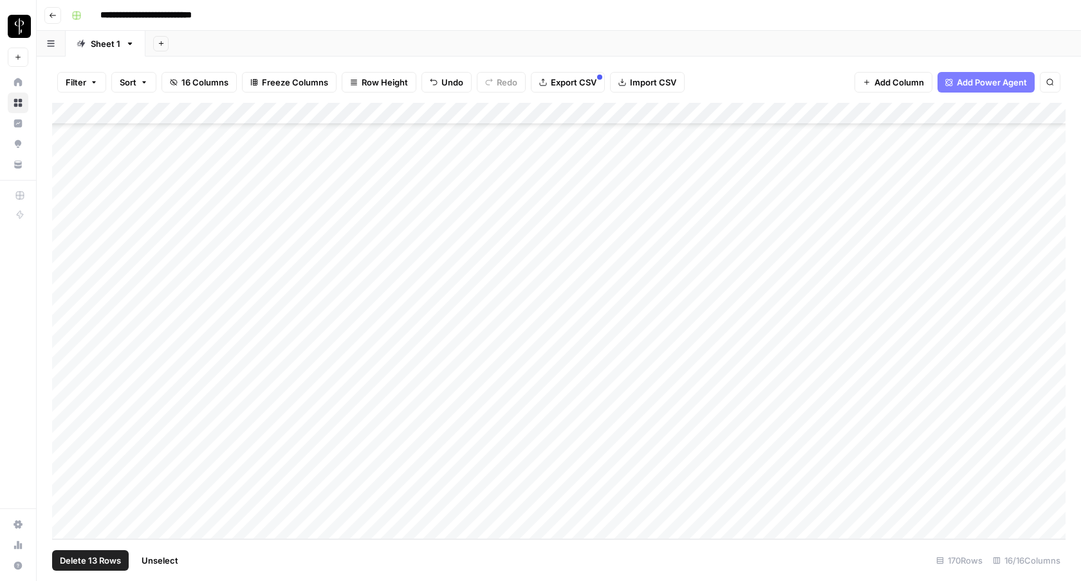
click at [899, 111] on div "Add Column" at bounding box center [558, 321] width 1013 height 437
click at [900, 111] on div "Add Column" at bounding box center [558, 321] width 1013 height 437
click at [921, 188] on span "Selected Rows (13)" at bounding box center [946, 189] width 81 height 13
click at [929, 244] on div "Add Column" at bounding box center [558, 321] width 1013 height 437
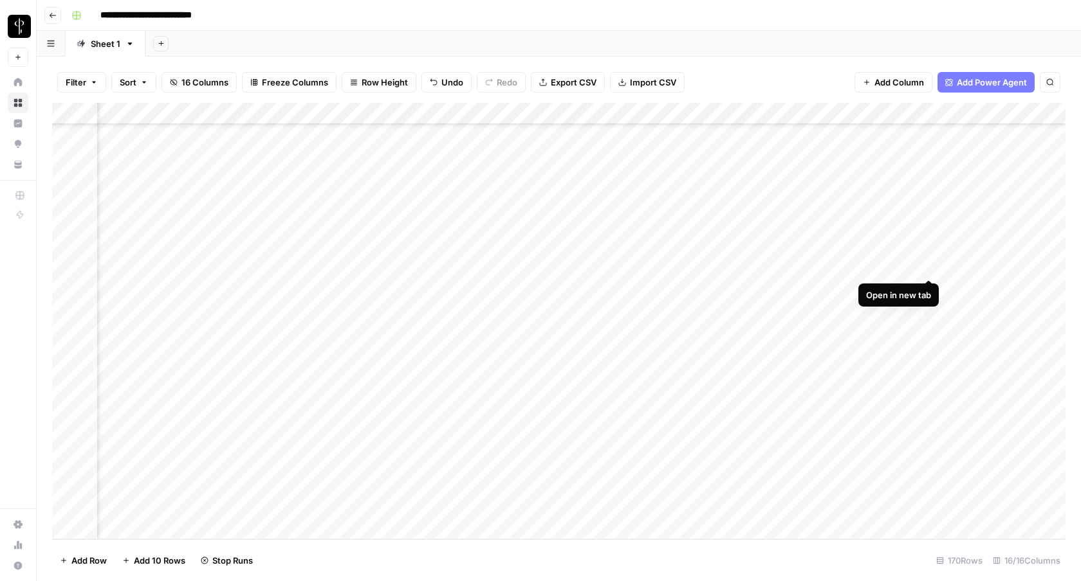
click at [929, 263] on div "Add Column" at bounding box center [558, 321] width 1013 height 437
click at [927, 310] on div "Add Column" at bounding box center [558, 321] width 1013 height 437
click at [583, 371] on div "Add Column" at bounding box center [558, 321] width 1013 height 437
click at [581, 374] on div "Add Column" at bounding box center [558, 321] width 1013 height 437
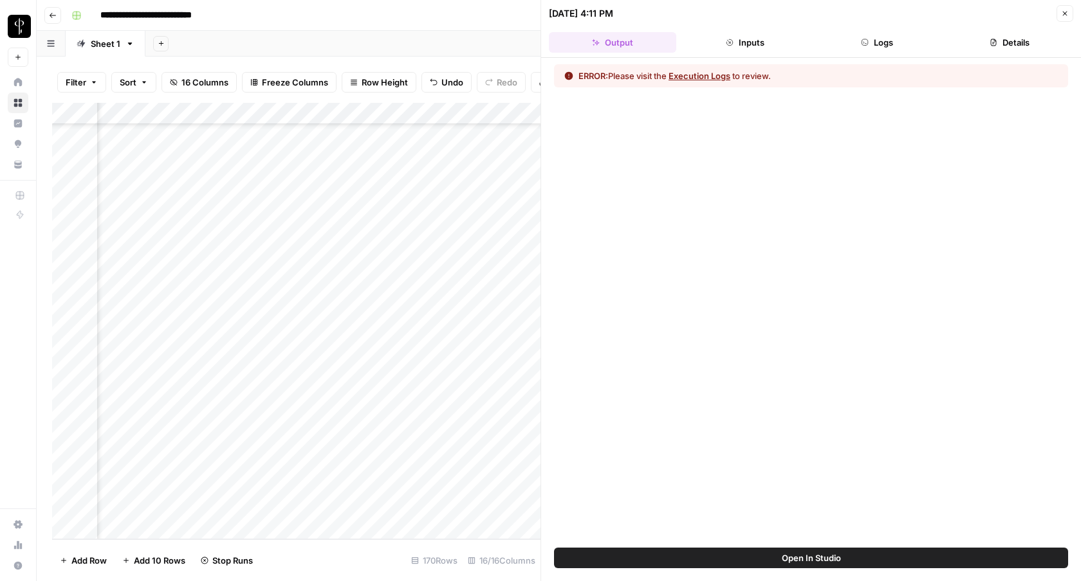
click at [886, 37] on button "Logs" at bounding box center [877, 42] width 127 height 21
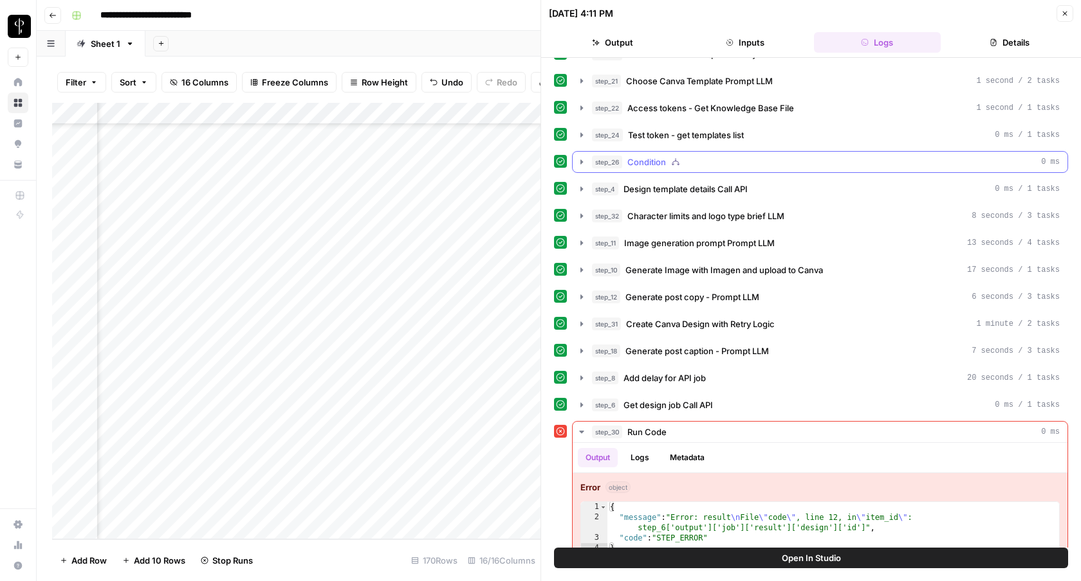
scroll to position [68, 0]
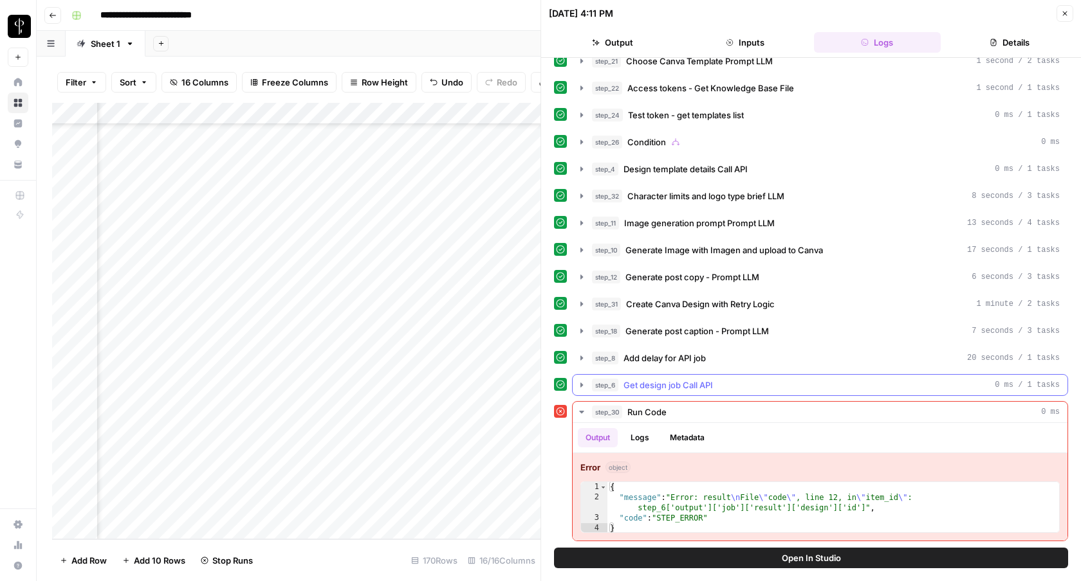
click at [657, 387] on span "Get design job Call API" at bounding box center [667, 385] width 89 height 13
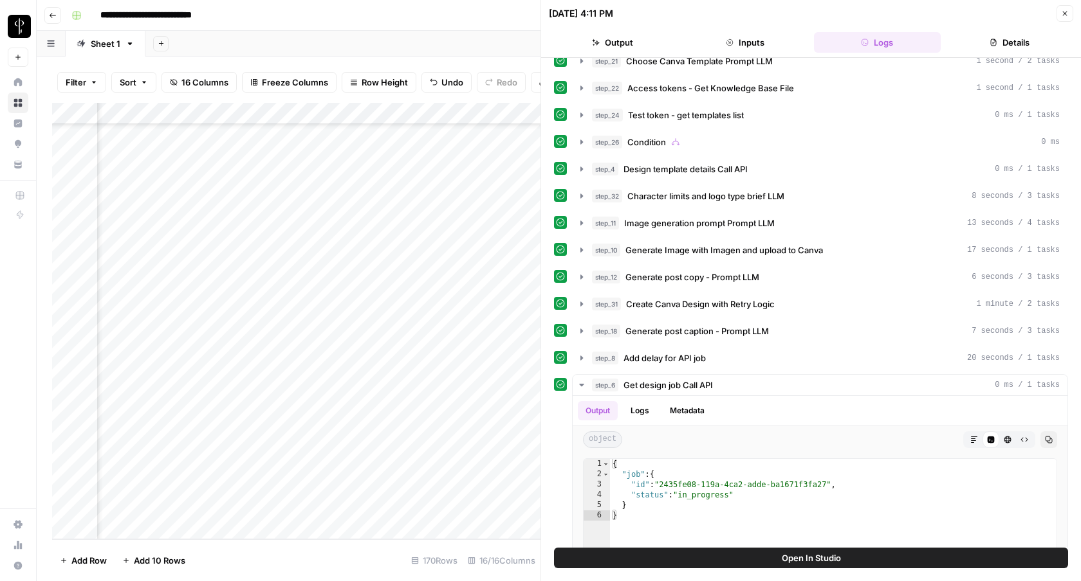
click at [1066, 14] on icon "button" at bounding box center [1065, 14] width 8 height 8
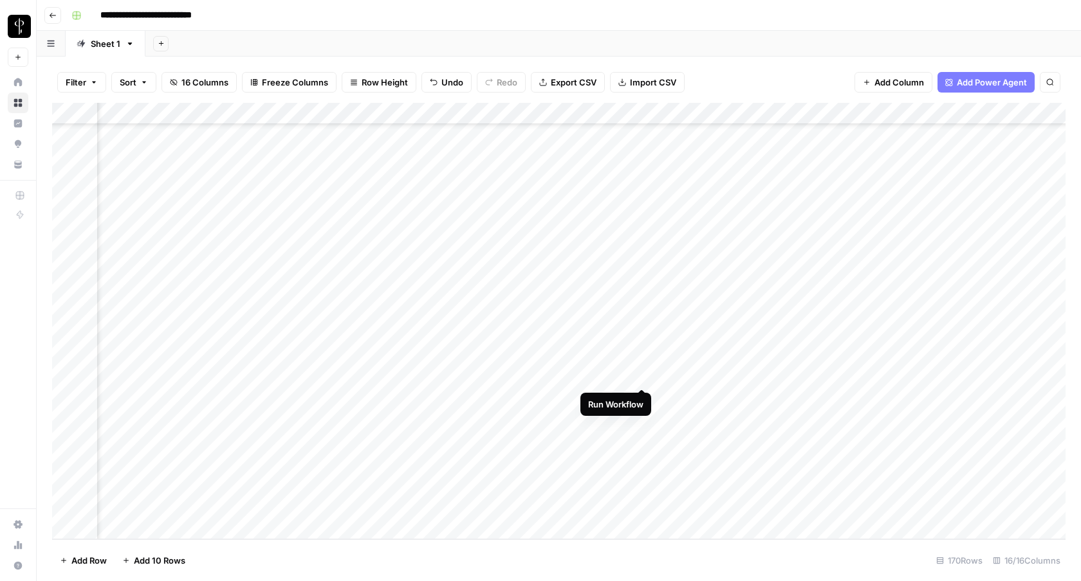
click at [639, 373] on div "Add Column" at bounding box center [558, 321] width 1013 height 437
click at [929, 401] on div "Add Column" at bounding box center [558, 321] width 1013 height 437
click at [1009, 393] on div "Add Column" at bounding box center [558, 321] width 1013 height 437
click at [1044, 395] on div "Add Column" at bounding box center [558, 321] width 1013 height 437
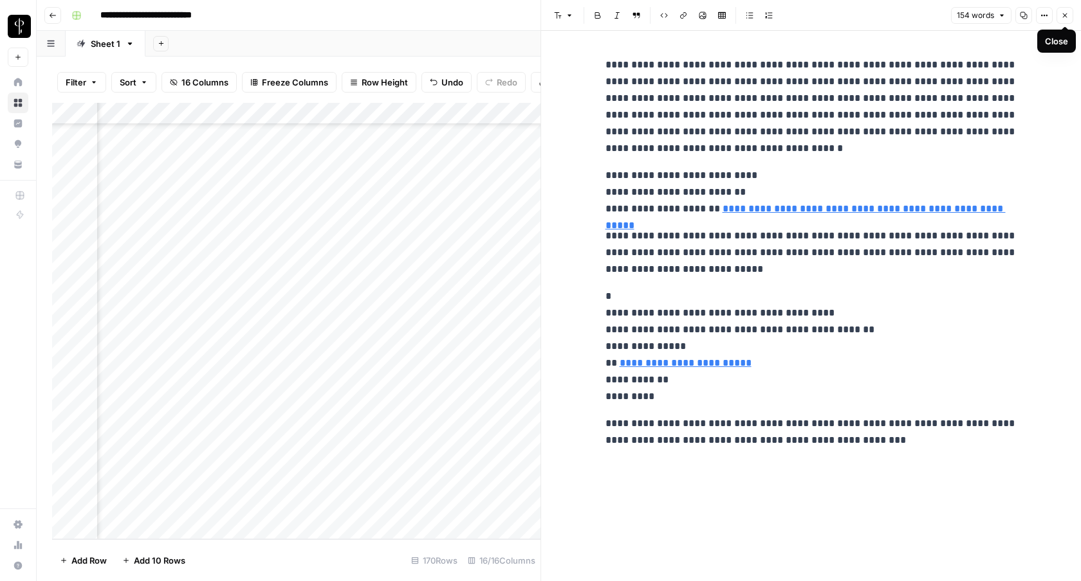
click at [1063, 16] on icon "button" at bounding box center [1065, 16] width 8 height 8
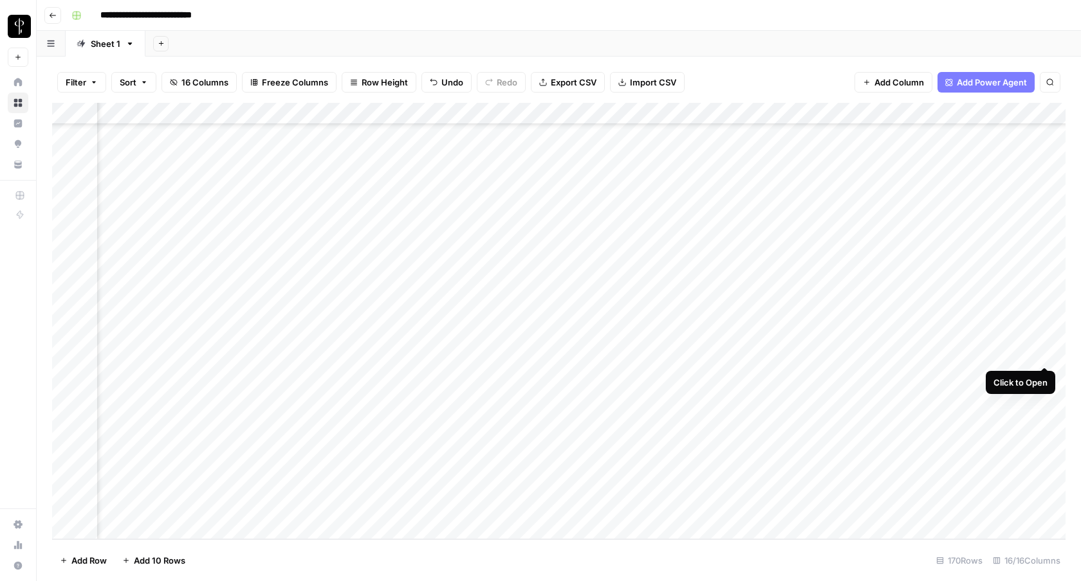
click at [1050, 354] on div "Add Column" at bounding box center [558, 321] width 1013 height 437
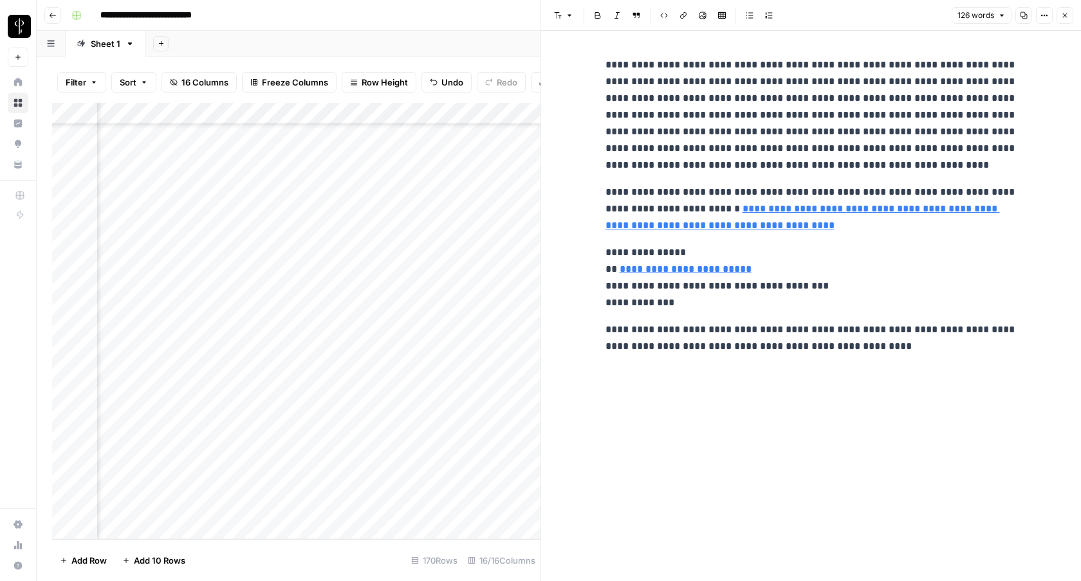
click at [1067, 19] on button "Close" at bounding box center [1064, 15] width 17 height 17
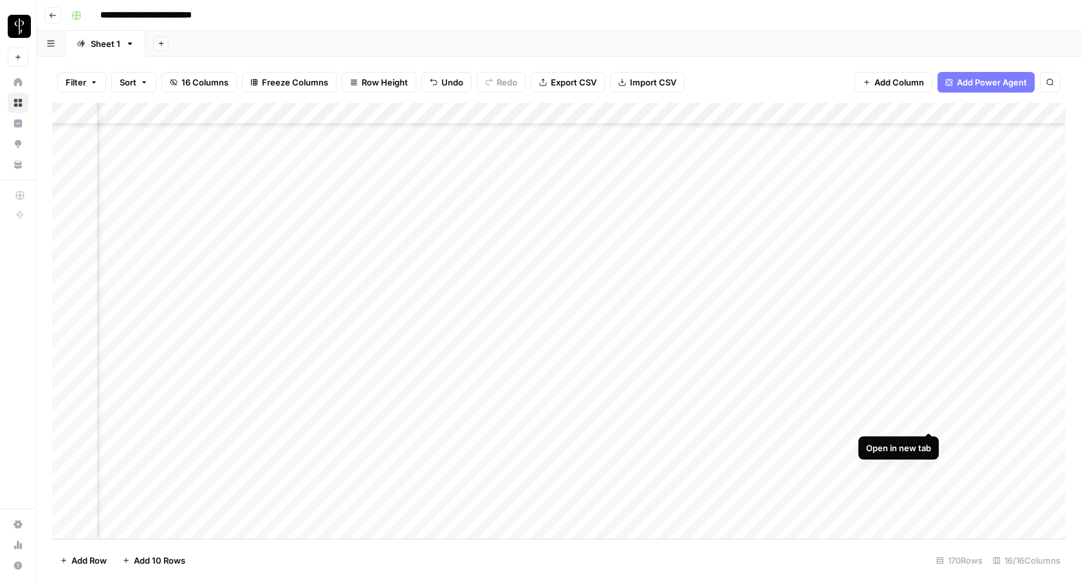
click at [926, 423] on div "Add Column" at bounding box center [558, 321] width 1013 height 437
click at [927, 440] on div "Add Column" at bounding box center [558, 321] width 1013 height 437
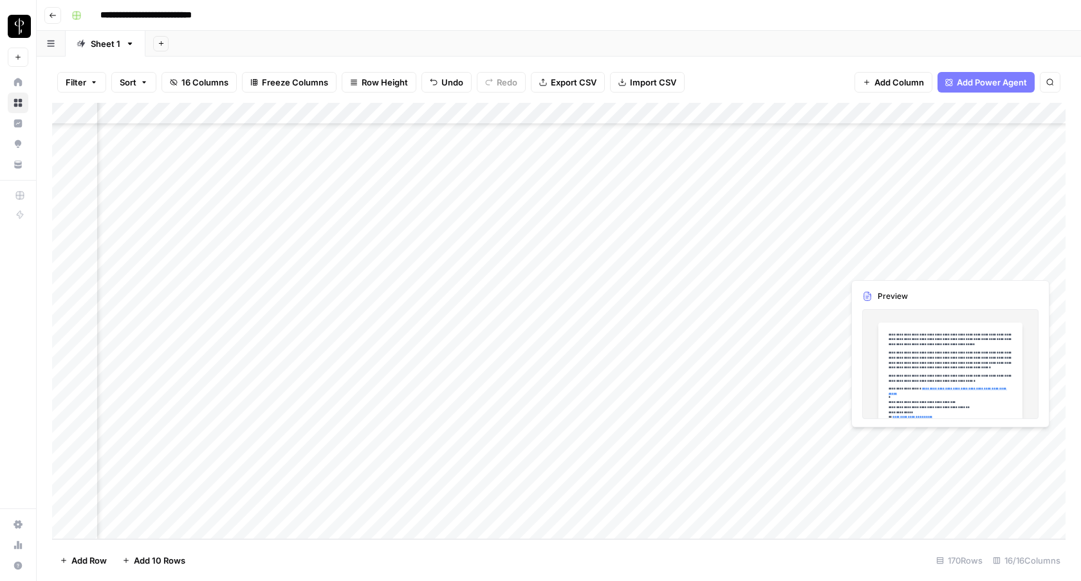
click at [980, 440] on div "Add Column" at bounding box center [558, 321] width 1013 height 437
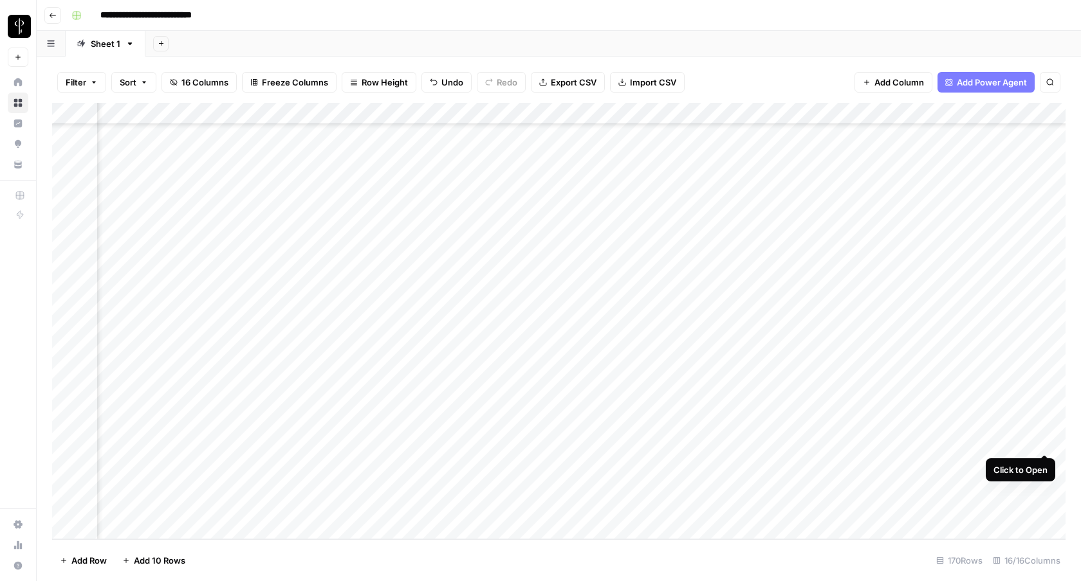
click at [1044, 438] on div "Add Column" at bounding box center [558, 321] width 1013 height 437
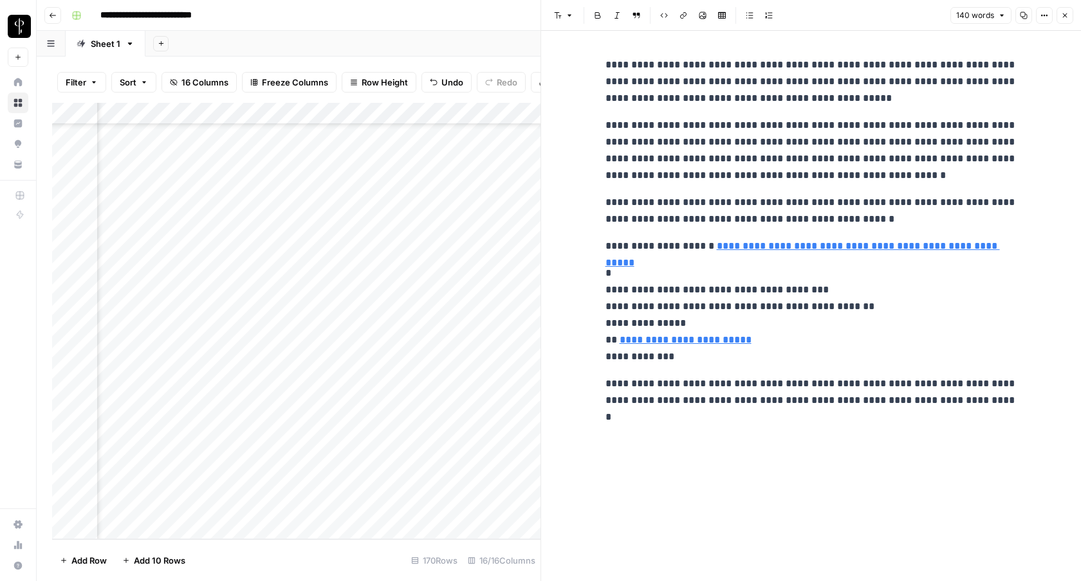
click at [1071, 17] on button "Close" at bounding box center [1064, 15] width 17 height 17
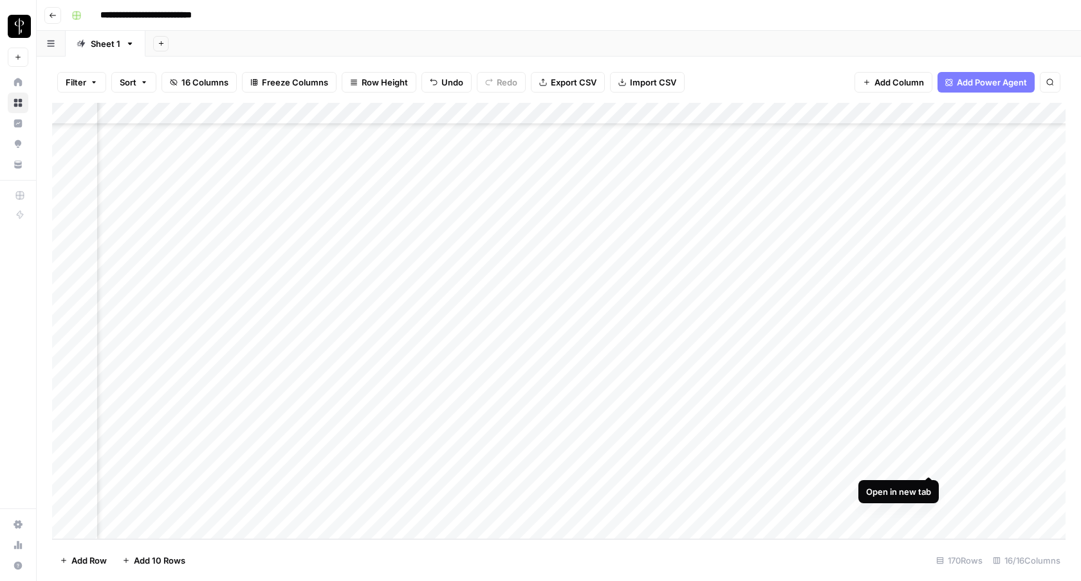
click at [930, 464] on div "Add Column" at bounding box center [558, 321] width 1013 height 437
click at [928, 486] on div "Add Column" at bounding box center [558, 321] width 1013 height 437
click at [929, 507] on div "Add Column" at bounding box center [558, 321] width 1013 height 437
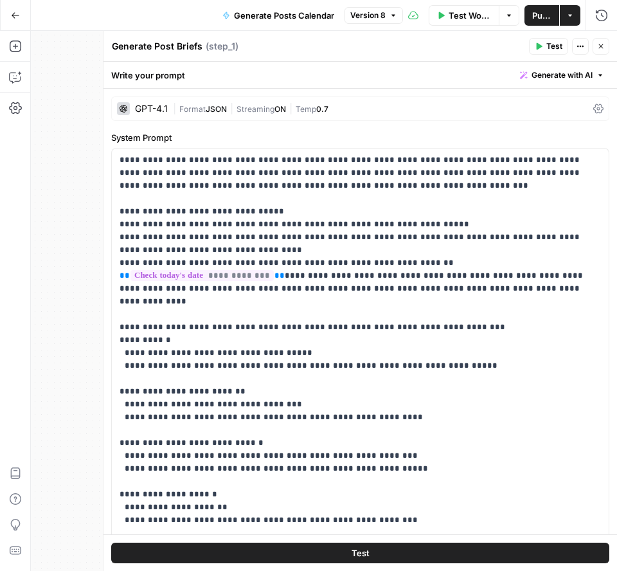
scroll to position [181, 0]
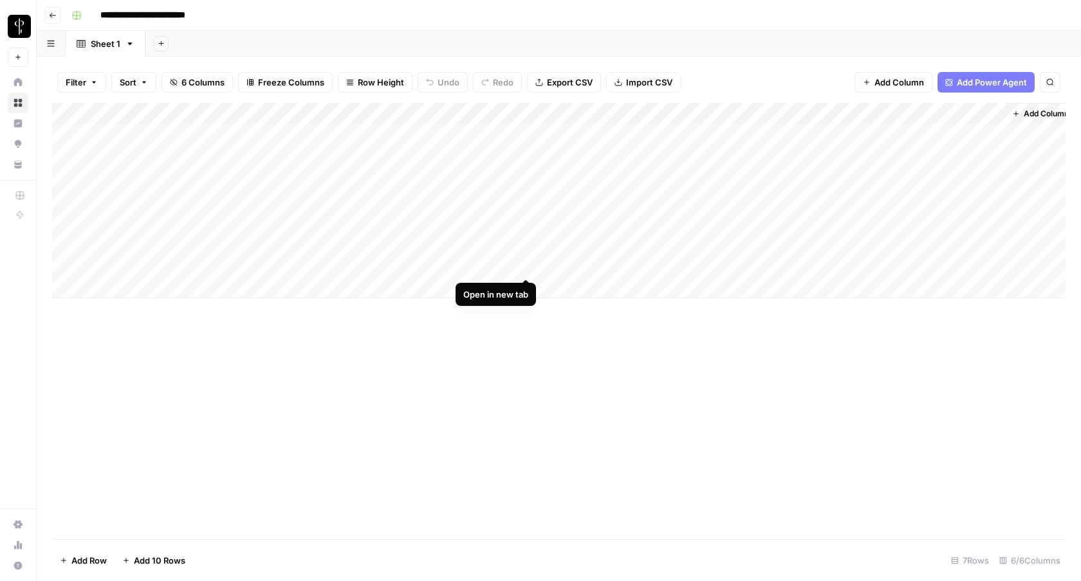
click at [525, 262] on div "Add Column" at bounding box center [558, 201] width 1013 height 196
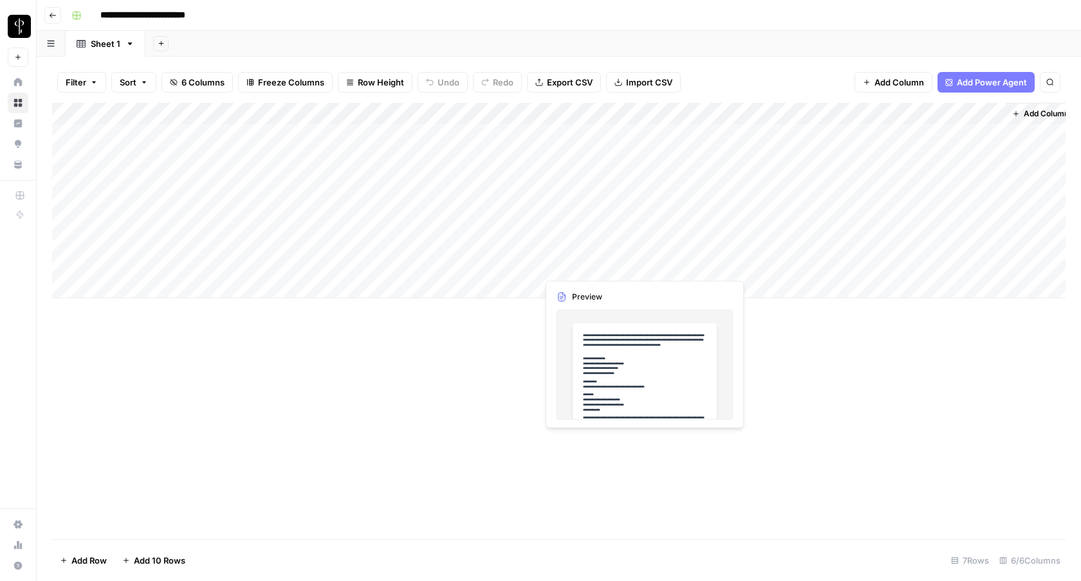
click at [589, 273] on div "Add Column" at bounding box center [558, 201] width 1013 height 196
click at [606, 264] on div "Add Column" at bounding box center [558, 201] width 1013 height 196
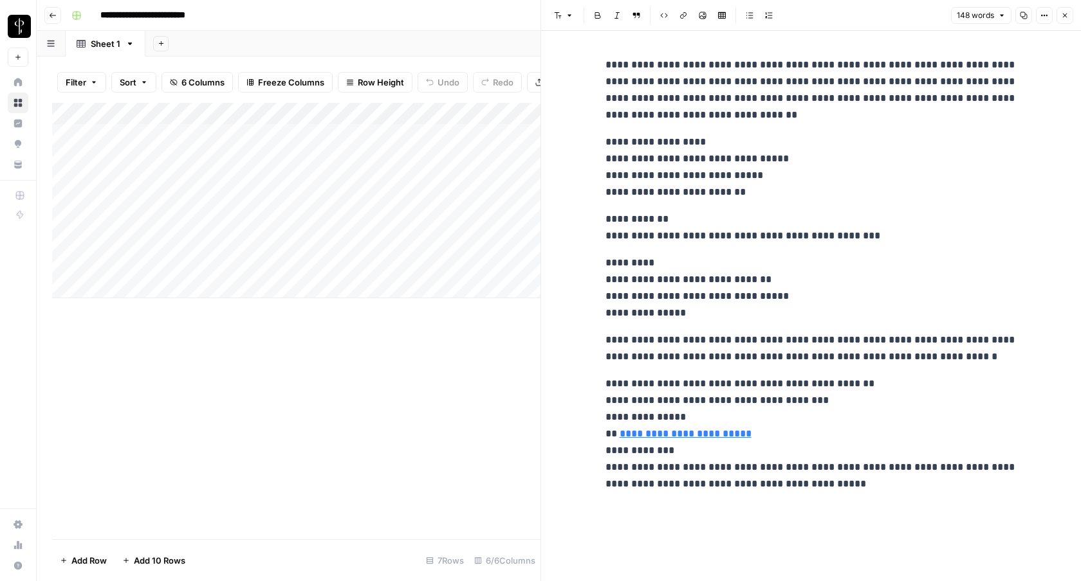
click at [1070, 21] on button "Close" at bounding box center [1064, 15] width 17 height 17
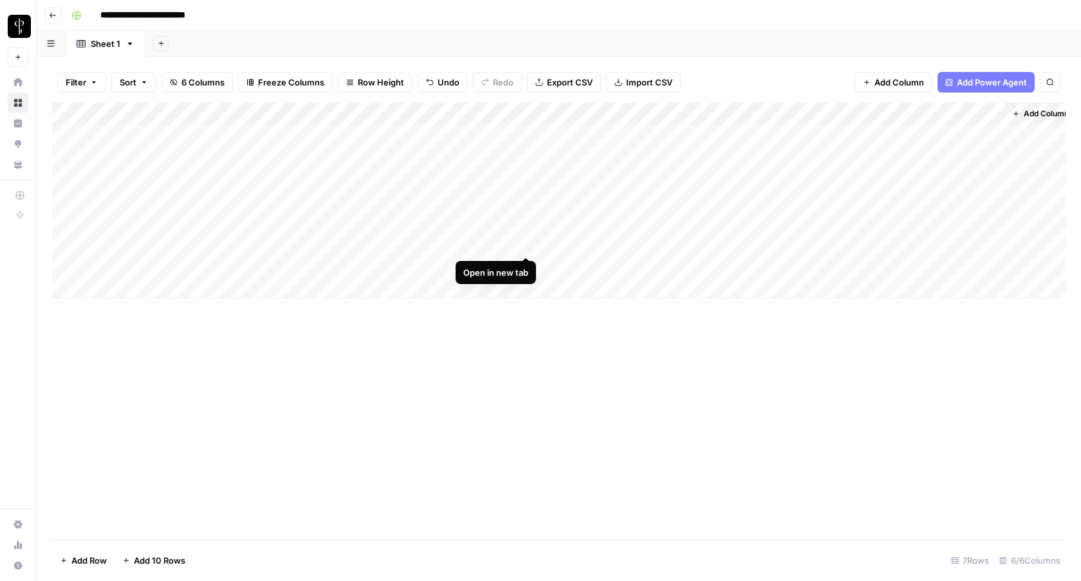
click at [527, 244] on div "Add Column" at bounding box center [558, 201] width 1013 height 196
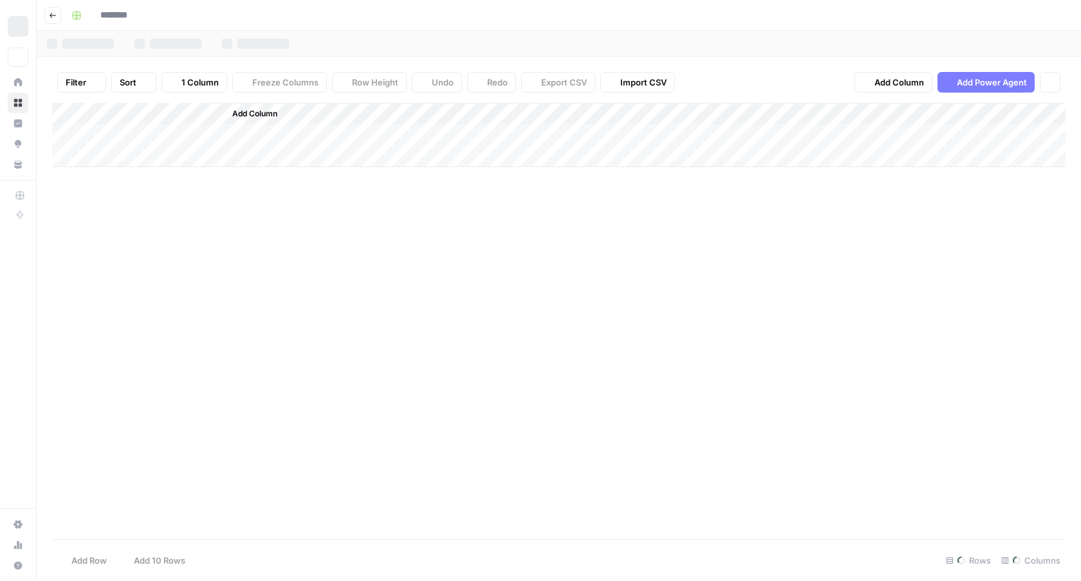
type input "**********"
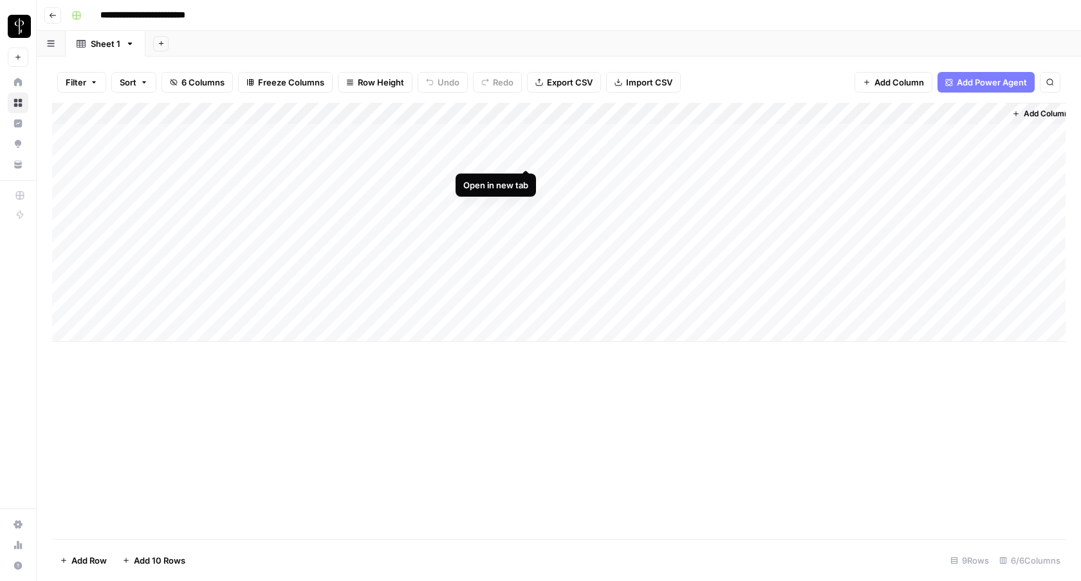
click at [529, 156] on div "Add Column" at bounding box center [558, 222] width 1013 height 239
click at [527, 182] on div "Add Column" at bounding box center [558, 222] width 1013 height 239
click at [527, 374] on div "Add Column" at bounding box center [558, 255] width 1013 height 305
click at [526, 376] on div "Add Column" at bounding box center [558, 255] width 1013 height 305
click at [527, 354] on div "Add Column" at bounding box center [558, 255] width 1013 height 305
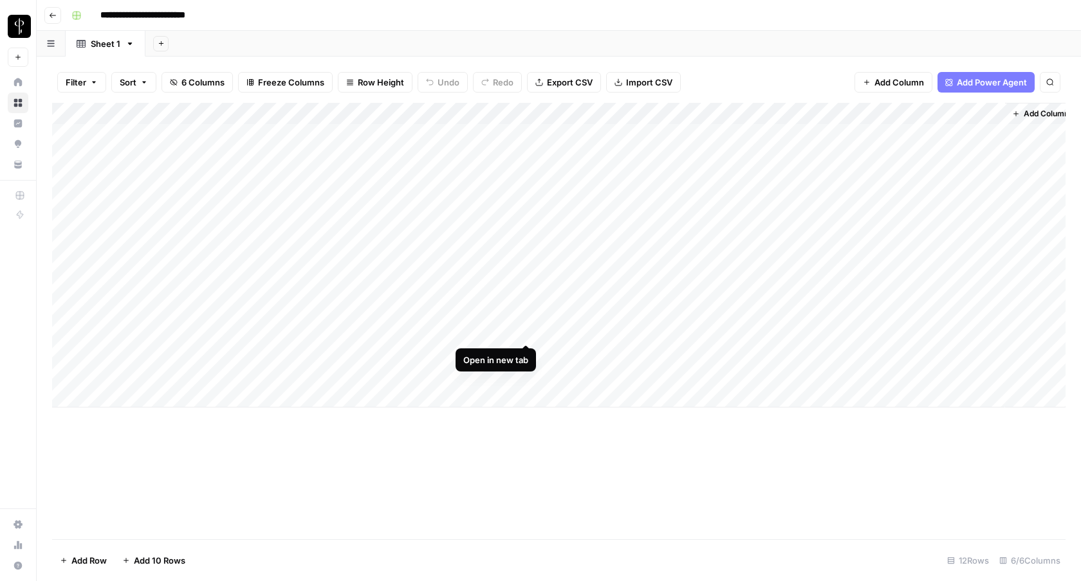
click at [527, 328] on div "Add Column" at bounding box center [558, 255] width 1013 height 305
click at [68, 376] on div "Add Column" at bounding box center [558, 255] width 1013 height 305
click at [69, 137] on div "Add Column" at bounding box center [558, 255] width 1013 height 305
click at [111, 560] on span "Delete 12 Rows" at bounding box center [90, 560] width 61 height 13
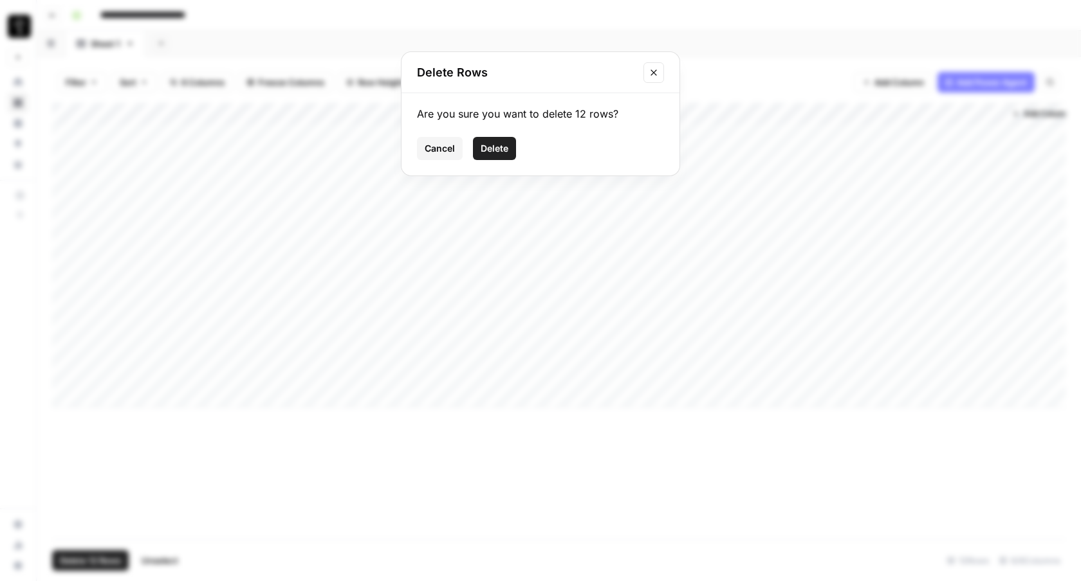
click at [498, 149] on span "Delete" at bounding box center [494, 148] width 28 height 13
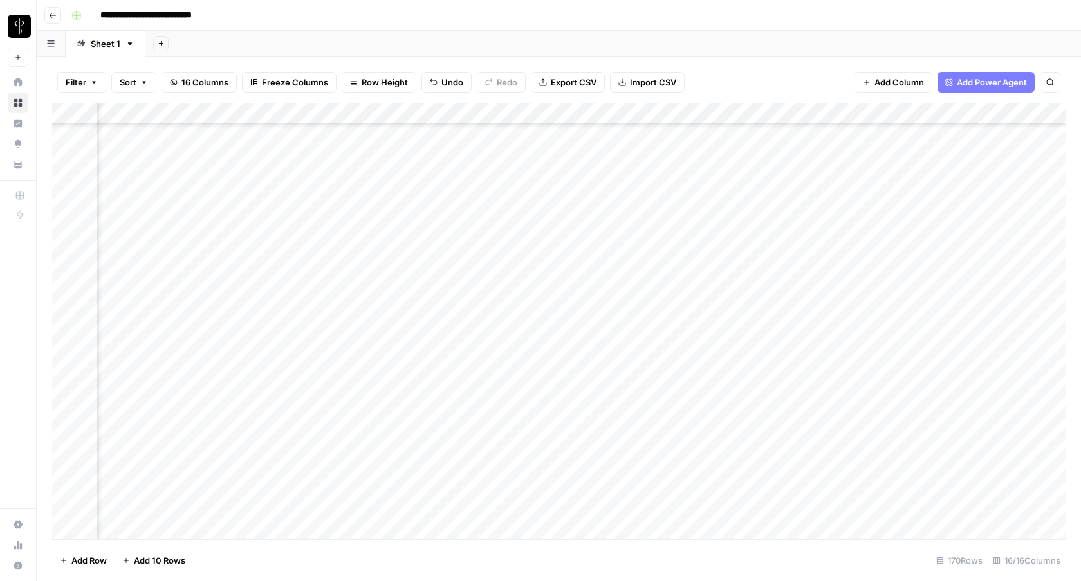
scroll to position [0, 930]
click at [653, 10] on div "**********" at bounding box center [566, 15] width 1001 height 21
